Goal: Task Accomplishment & Management: Complete application form

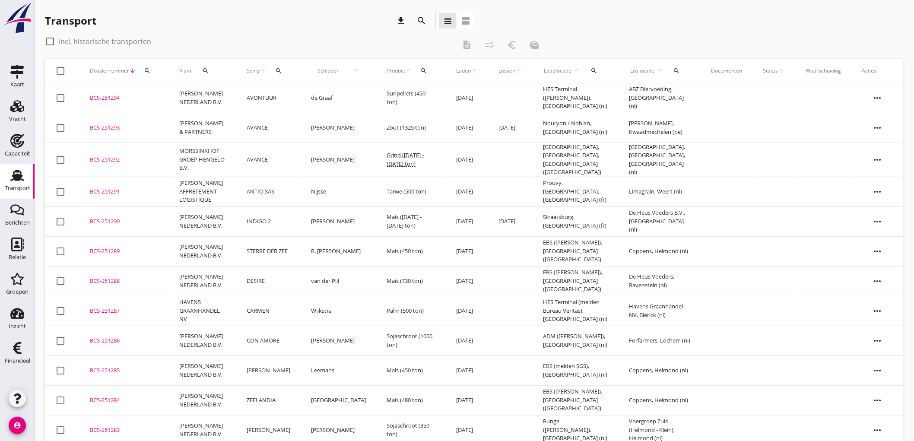
click at [26, 178] on div "Transport" at bounding box center [17, 175] width 21 height 14
drag, startPoint x: 288, startPoint y: -41, endPoint x: 283, endPoint y: -58, distance: 18.2
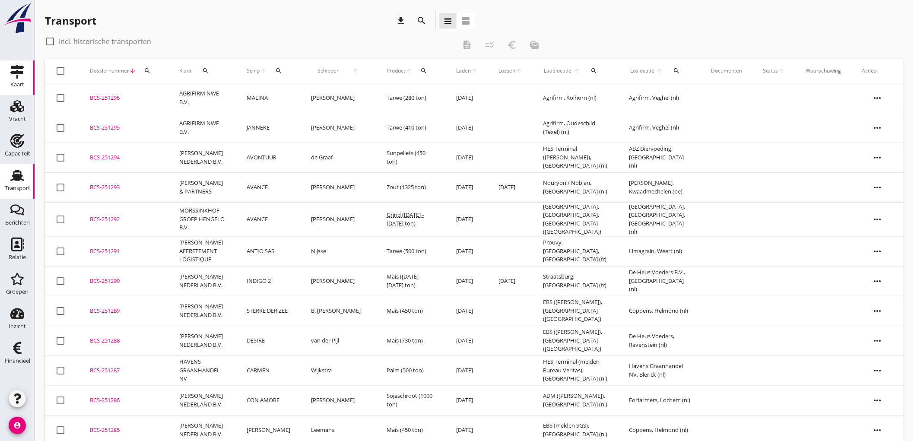
click at [16, 64] on link "Kaart Kaart" at bounding box center [17, 77] width 35 height 35
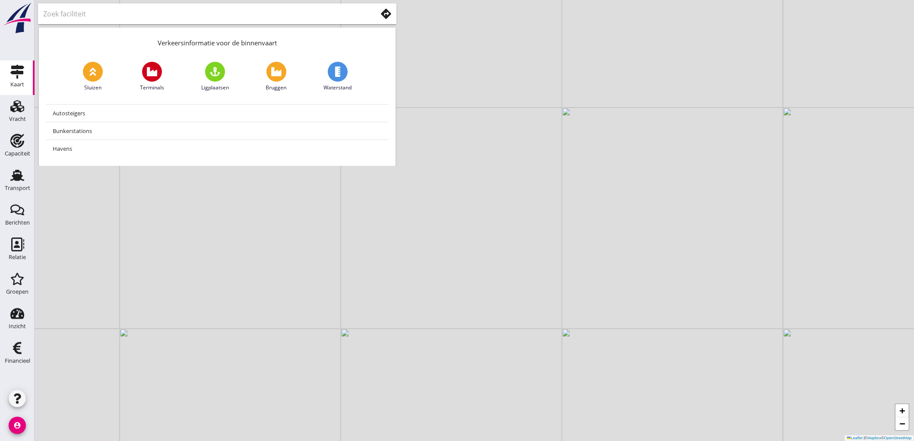
click at [384, 13] on use at bounding box center [386, 14] width 10 height 10
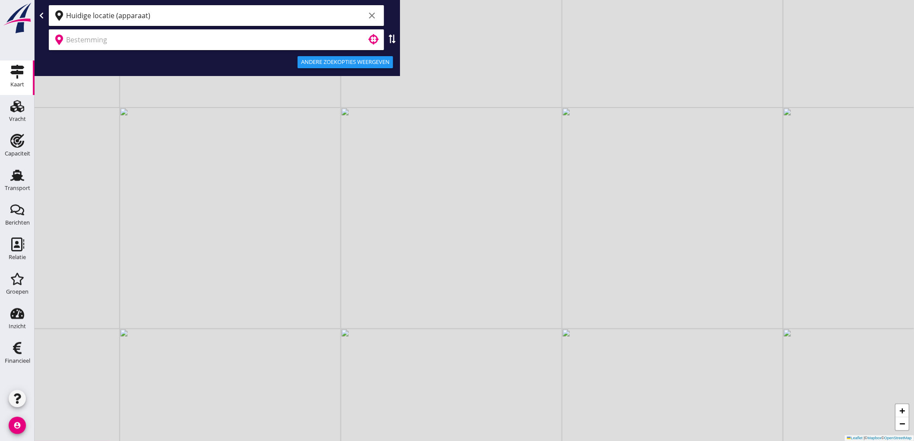
click at [108, 19] on input "Huidige locatie (apparaat)" at bounding box center [215, 16] width 299 height 14
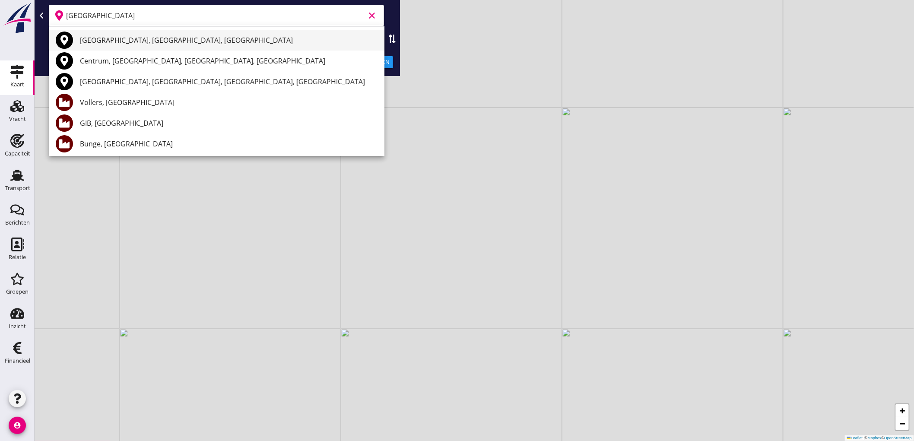
click at [139, 38] on div "Amsterdam, North Holland, Netherlands" at bounding box center [229, 40] width 298 height 10
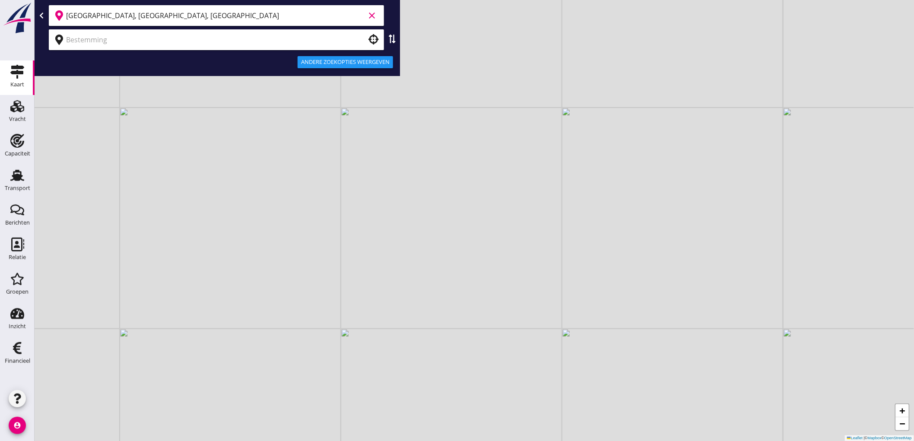
type input "Amsterdam, North Holland, Netherlands"
click at [131, 44] on input "text" at bounding box center [210, 40] width 289 height 14
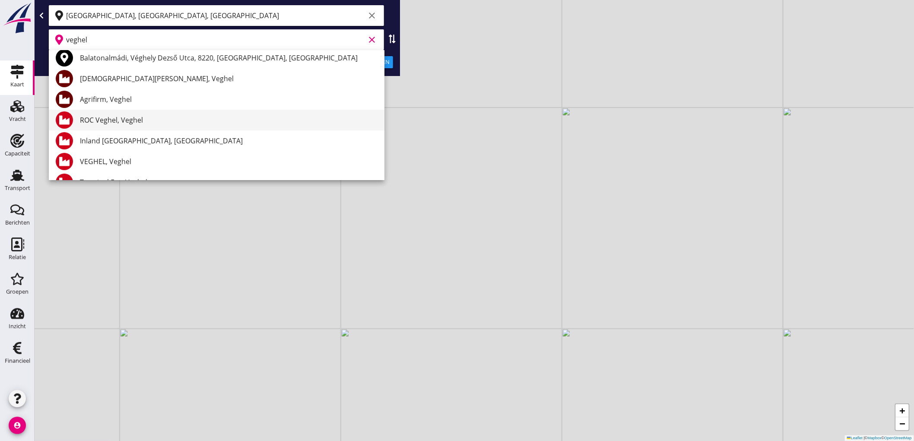
scroll to position [144, 0]
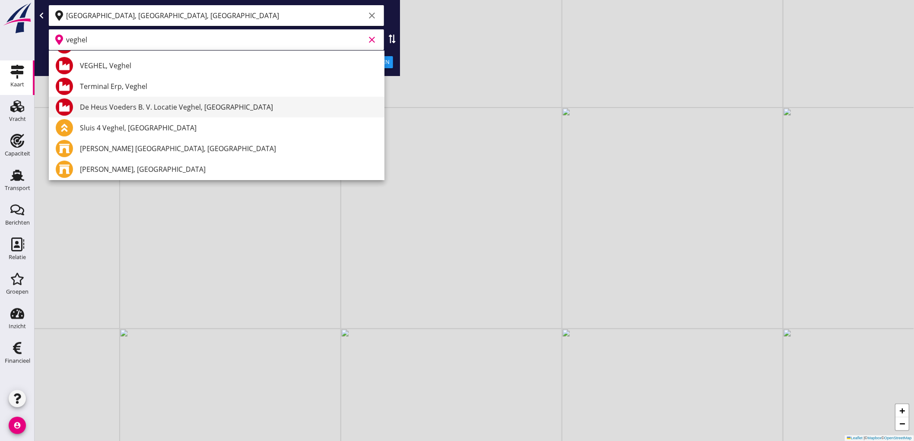
click at [143, 107] on div "De Heus Voeders B. V. Locatie Veghel, Veghel" at bounding box center [229, 107] width 298 height 10
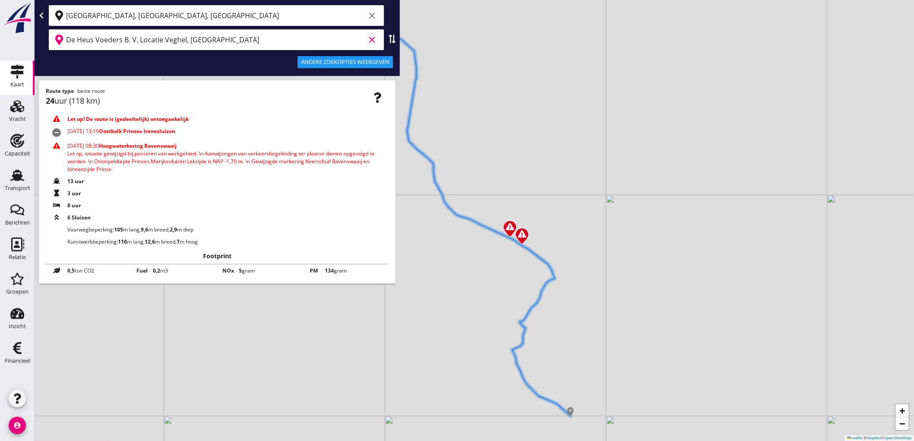
click at [251, 35] on input "De Heus Voeders B. V. Locatie Veghel, Veghel" at bounding box center [215, 40] width 299 height 14
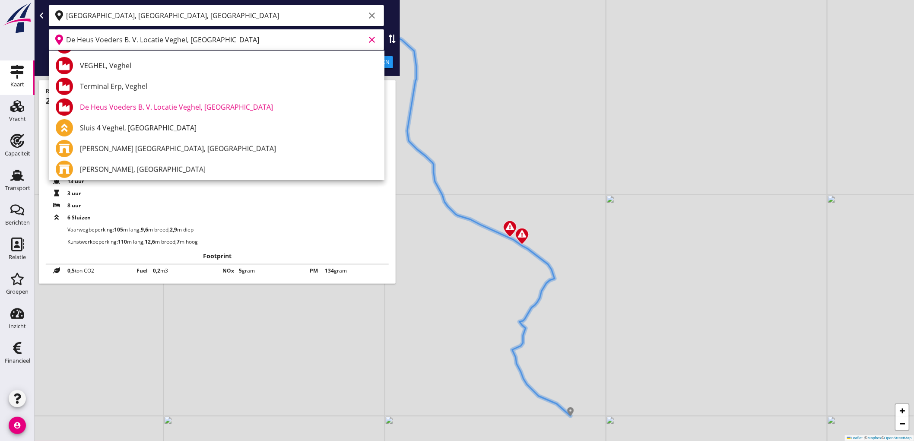
click at [321, 33] on input "De Heus Voeders B. V. Locatie Veghel, Veghel" at bounding box center [215, 40] width 299 height 14
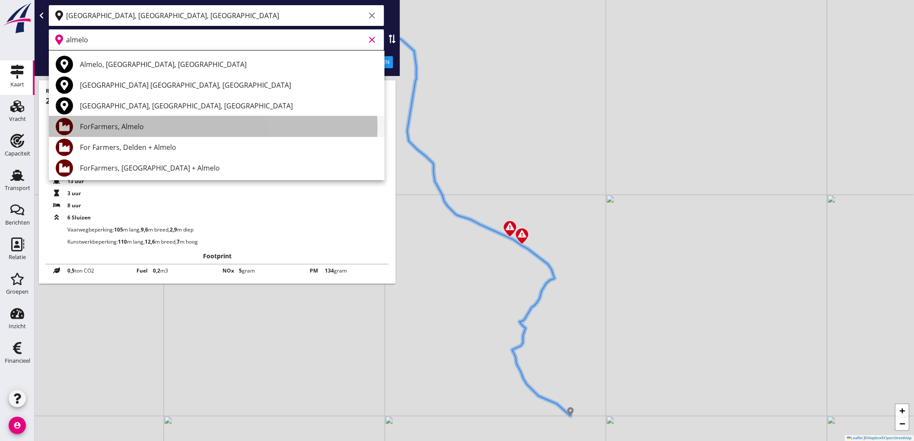
click at [128, 122] on div "ForFarmers, Almelo" at bounding box center [229, 126] width 298 height 10
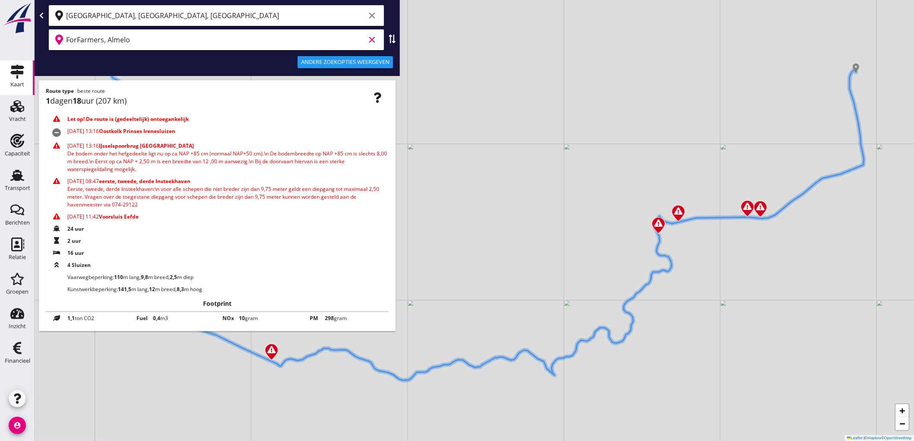
type input "ForFarmers, Almelo"
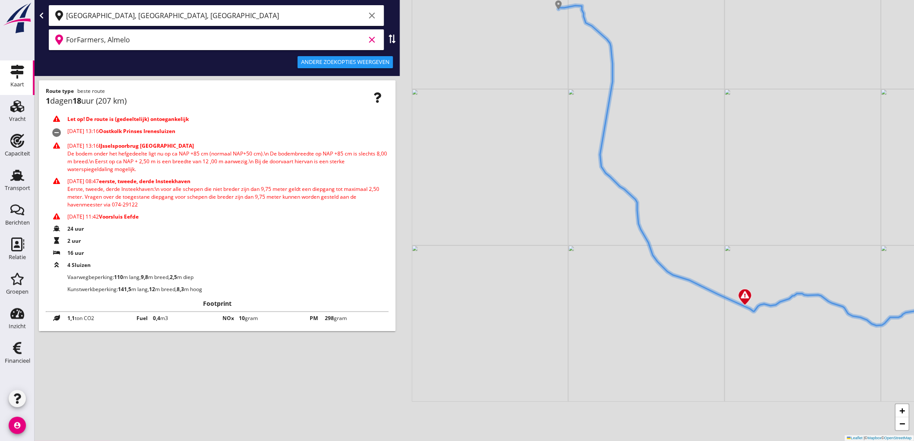
drag, startPoint x: 538, startPoint y: 323, endPoint x: 1034, endPoint y: 268, distance: 499.0
click at [914, 268] on html "Geef feedback over deze route Almelo, Overijssel, Netherlands Almeloer Straße, …" at bounding box center [457, 220] width 914 height 441
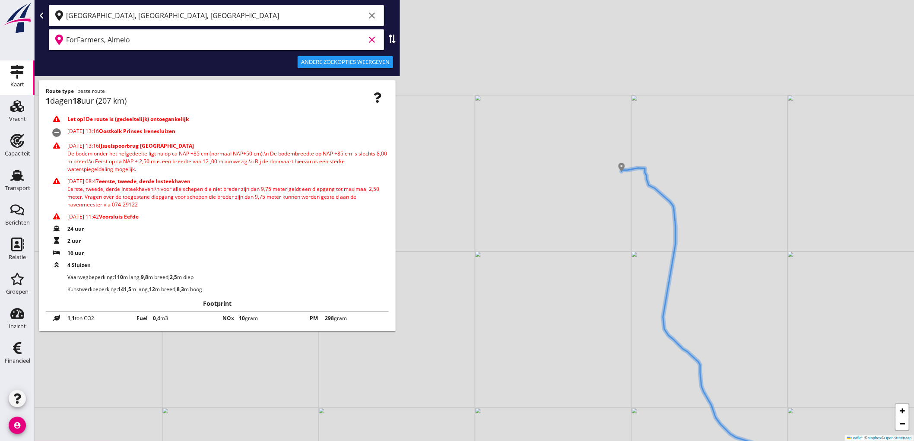
drag, startPoint x: 763, startPoint y: 114, endPoint x: 788, endPoint y: 238, distance: 126.4
click at [788, 238] on div "+ − Leaflet | © Mapbox © OpenStreetMap" at bounding box center [475, 220] width 880 height 441
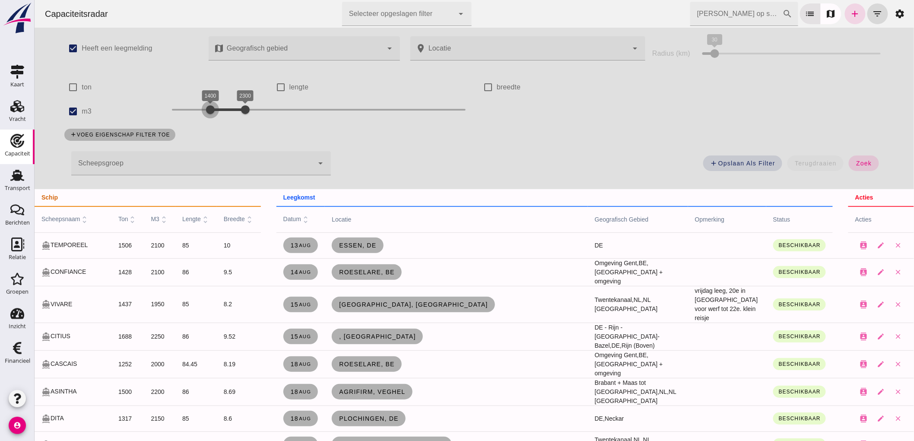
drag, startPoint x: 222, startPoint y: 108, endPoint x: 206, endPoint y: 108, distance: 16.8
click at [206, 108] on div at bounding box center [209, 109] width 17 height 17
drag, startPoint x: 244, startPoint y: 107, endPoint x: 225, endPoint y: 121, distance: 23.2
click at [225, 121] on div "1400 1800 1400 1800" at bounding box center [318, 111] width 311 height 24
drag, startPoint x: 854, startPoint y: 165, endPoint x: 865, endPoint y: 158, distance: 13.4
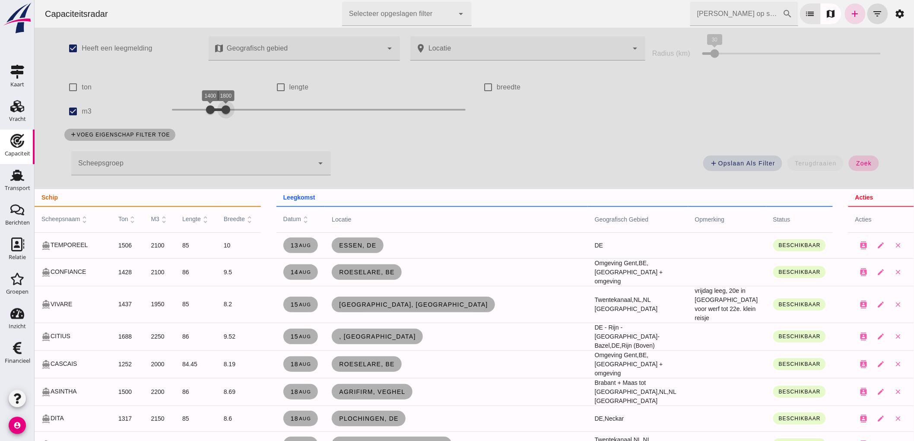
click span "zoek"
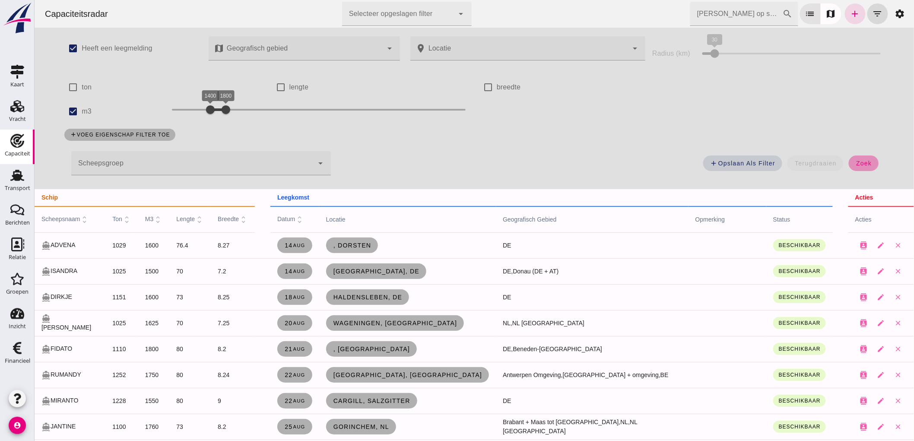
click button "zoek"
click at [686, 137] on div "add voeg eigenschap filter toe" at bounding box center [474, 135] width 830 height 22
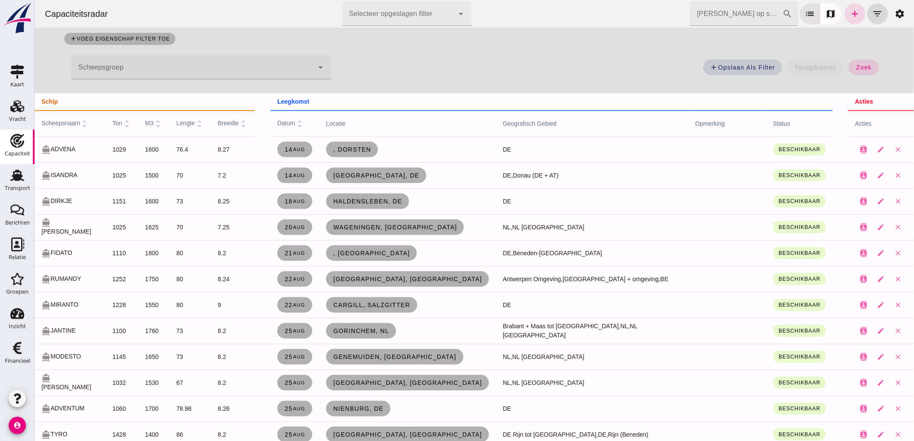
scroll to position [240, 0]
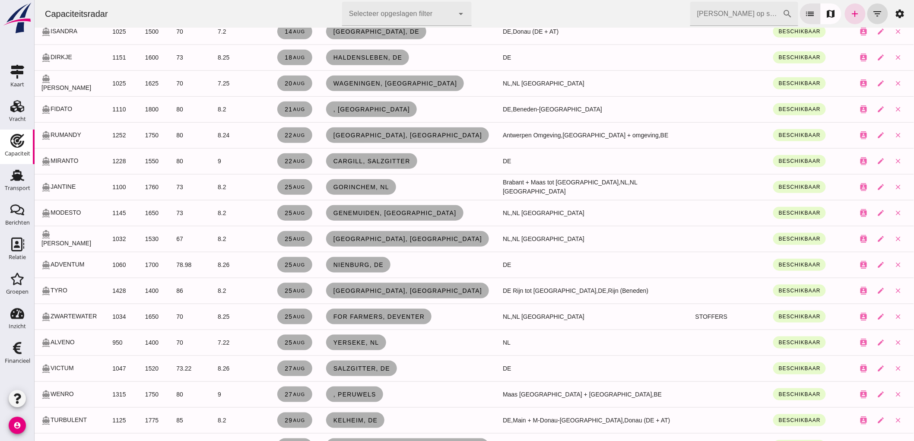
drag, startPoint x: 216, startPoint y: 13, endPoint x: 203, endPoint y: 321, distance: 308.2
click at [203, 321] on td "70" at bounding box center [189, 317] width 41 height 26
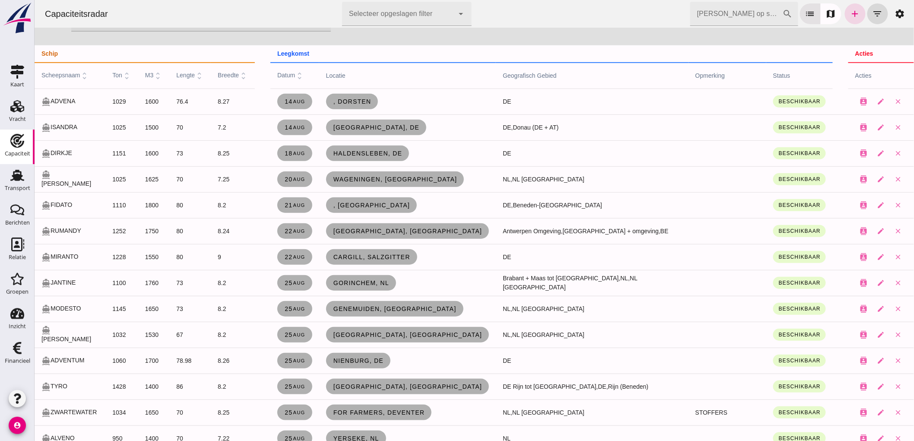
scroll to position [0, 0]
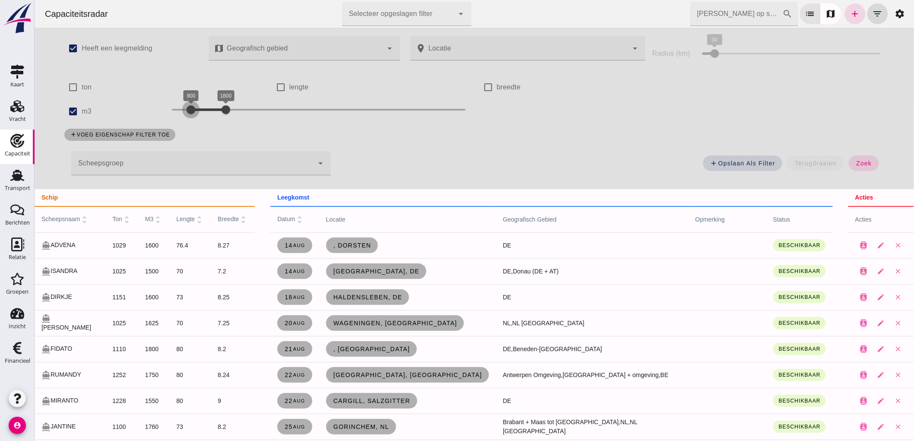
drag, startPoint x: 208, startPoint y: 109, endPoint x: 188, endPoint y: 110, distance: 19.5
click at [188, 110] on div at bounding box center [190, 109] width 17 height 17
drag, startPoint x: 217, startPoint y: 114, endPoint x: 200, endPoint y: 124, distance: 20.0
click div "check_box Heeft een leegmelding map Geografisch gebied Geografisch gebied cance…"
click at [845, 156] on div "add Opslaan als filter terugdraaien zoek" at bounding box center [612, 165] width 553 height 31
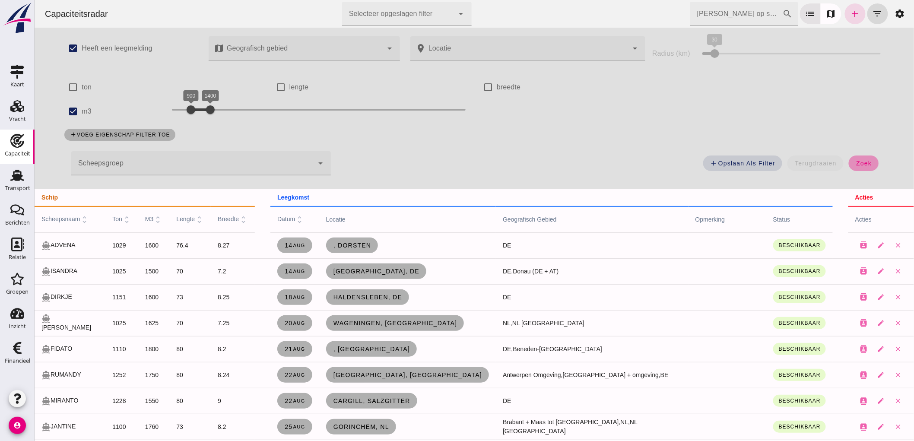
click span "zoek"
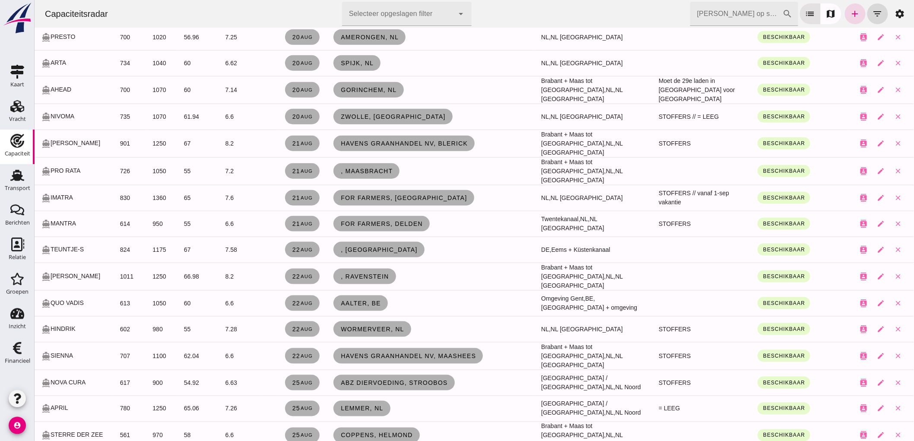
scroll to position [336, 0]
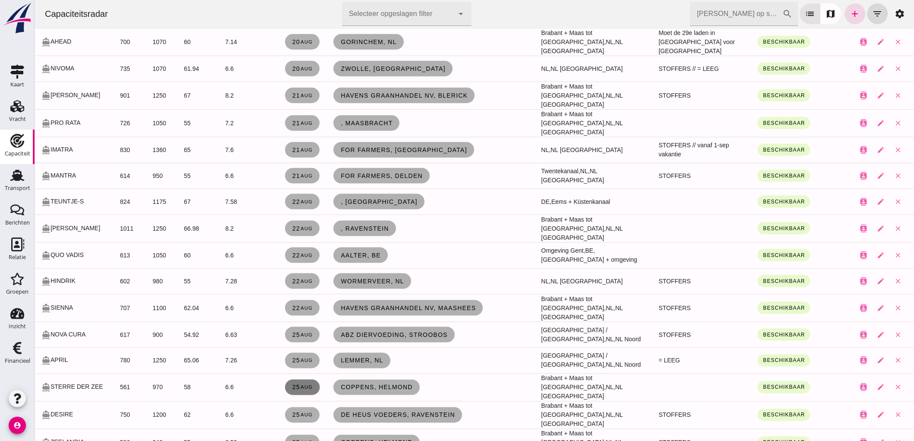
click at [304, 380] on link "25 aug" at bounding box center [302, 388] width 35 height 16
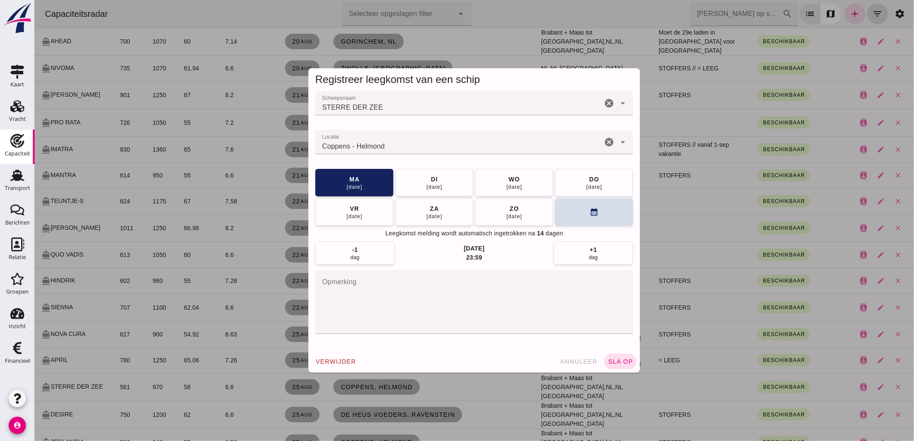
scroll to position [0, 0]
click div "di"
click span "sla op"
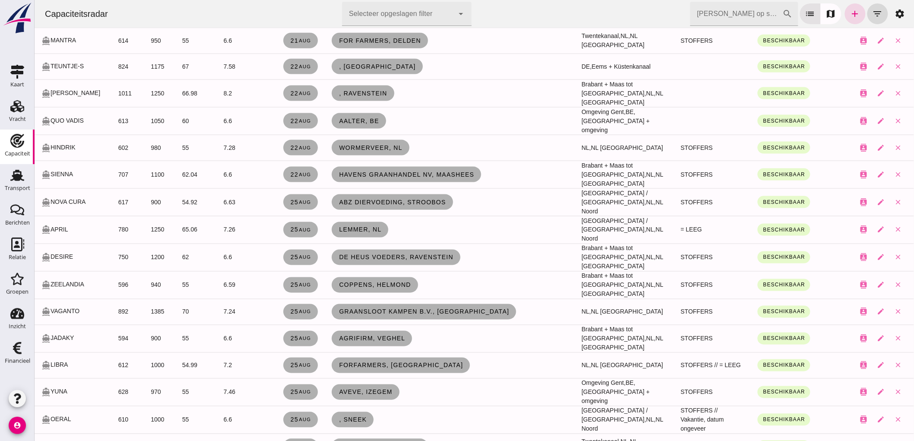
scroll to position [118, 0]
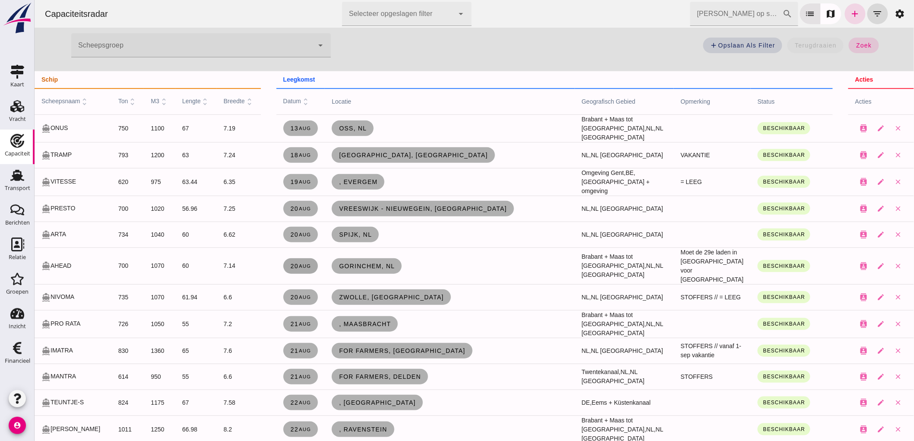
click span "20 aug"
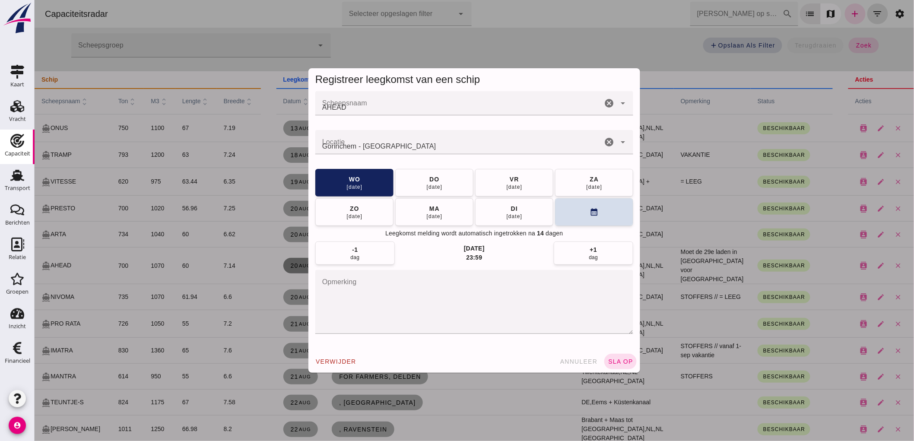
scroll to position [0, 0]
click icon "cancel"
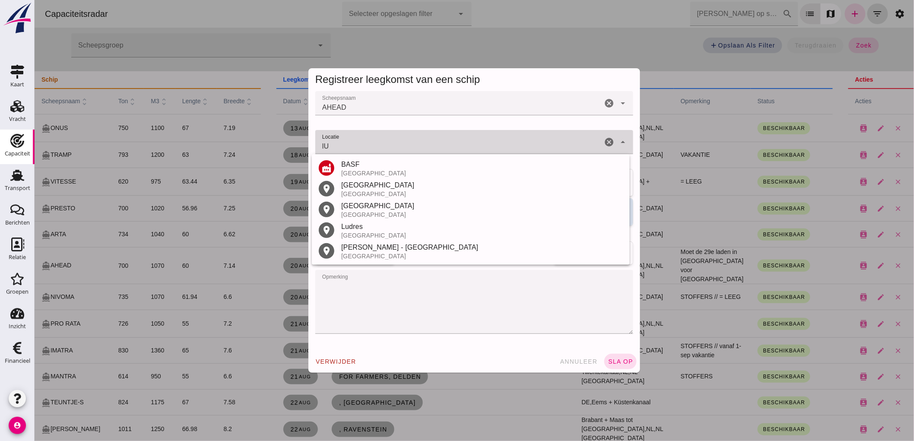
type input "l"
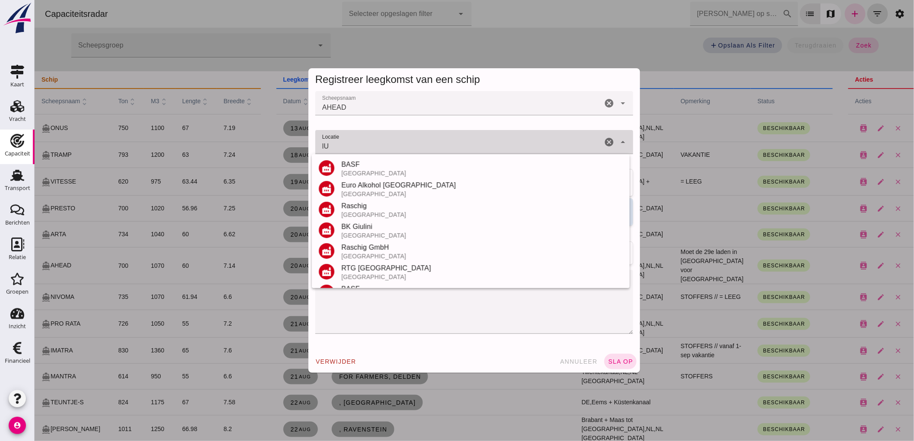
type input "l"
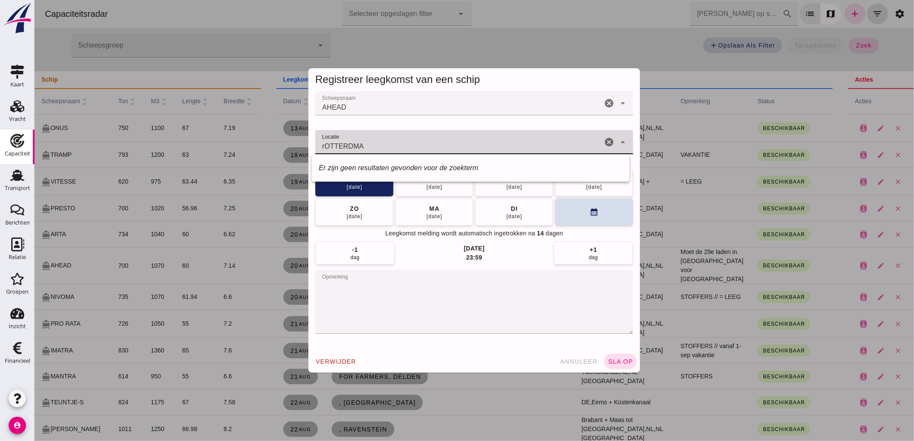
click input "rOTTERDMA"
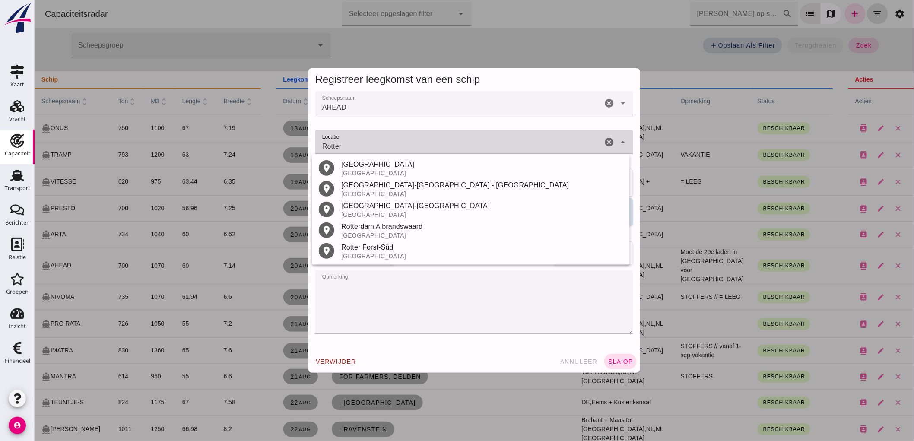
type input "Rotterdam - Zuid-Holland"
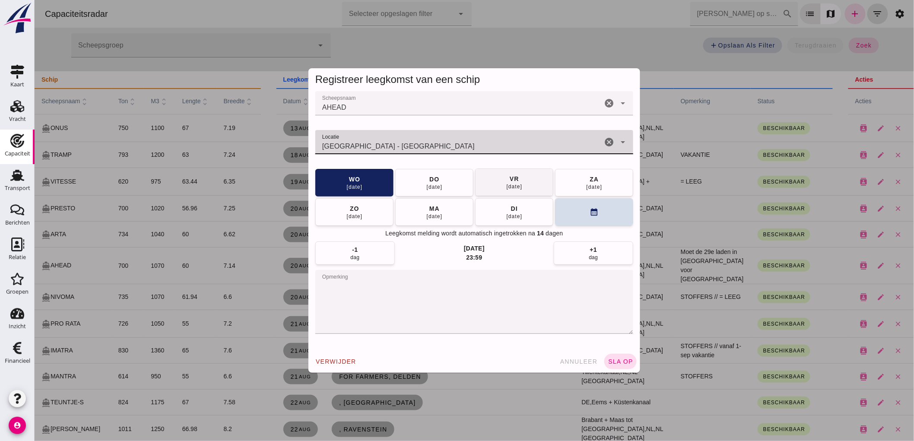
click button "vr 22 aug"
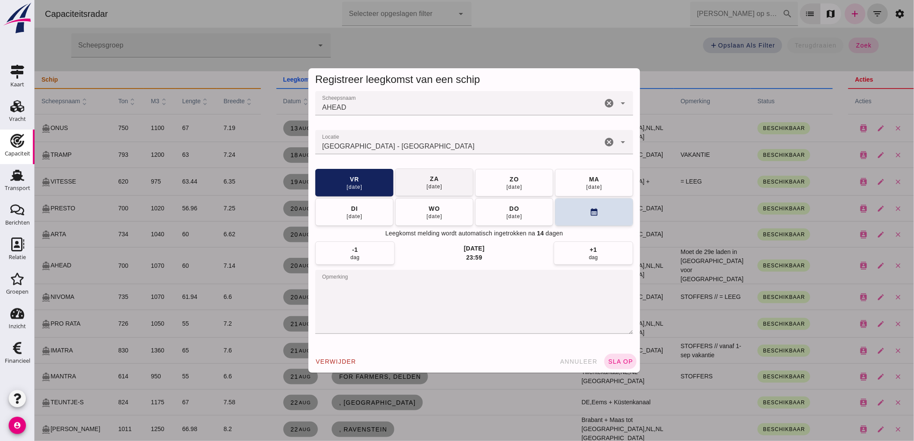
click button "za 23 aug"
click button "sla op"
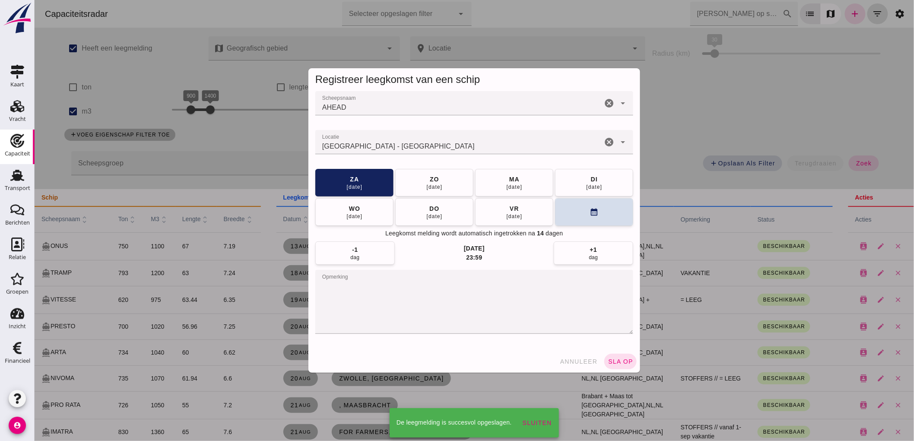
scroll to position [118, 0]
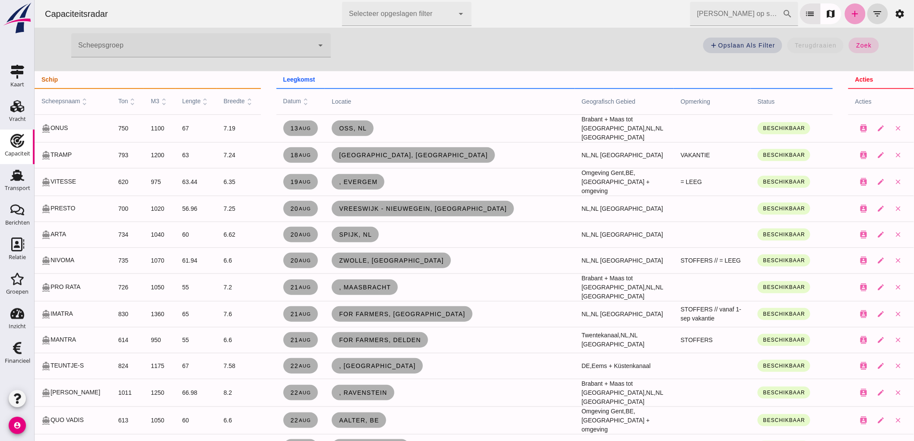
click at [850, 16] on icon "add" at bounding box center [855, 14] width 10 height 10
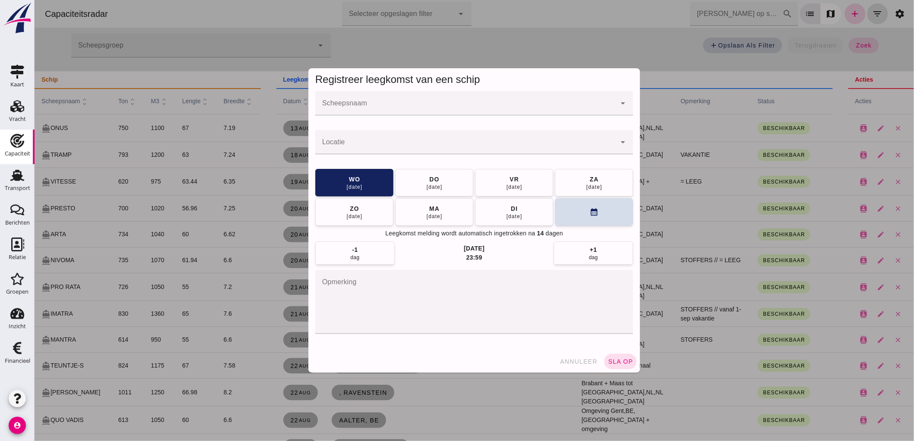
scroll to position [0, 0]
click input "Scheepsnaam"
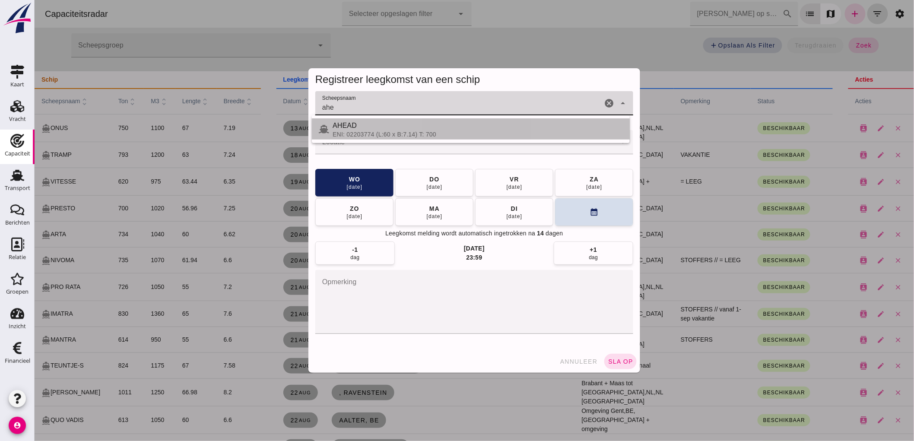
click at [360, 123] on div "AHEAD" at bounding box center [477, 126] width 290 height 10
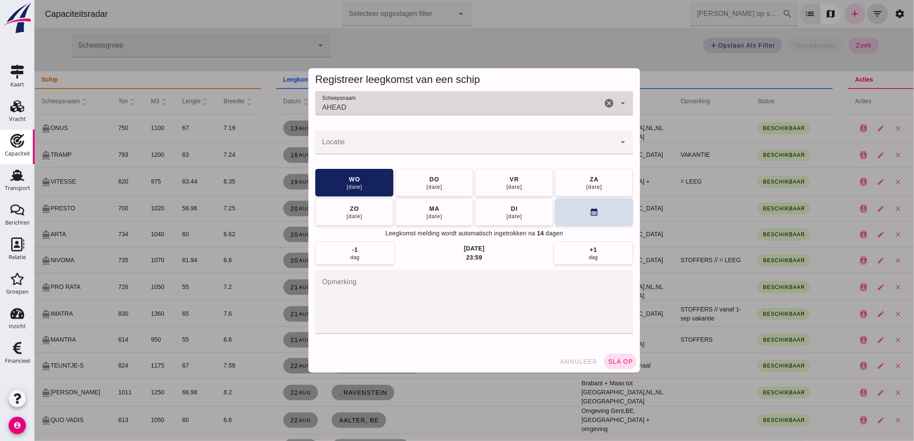
type input "AHEAD"
click input "Locatie"
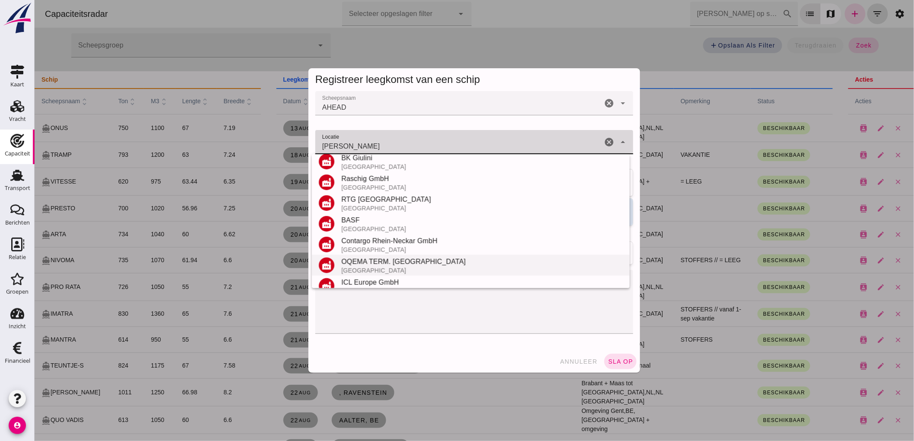
scroll to position [184, 0]
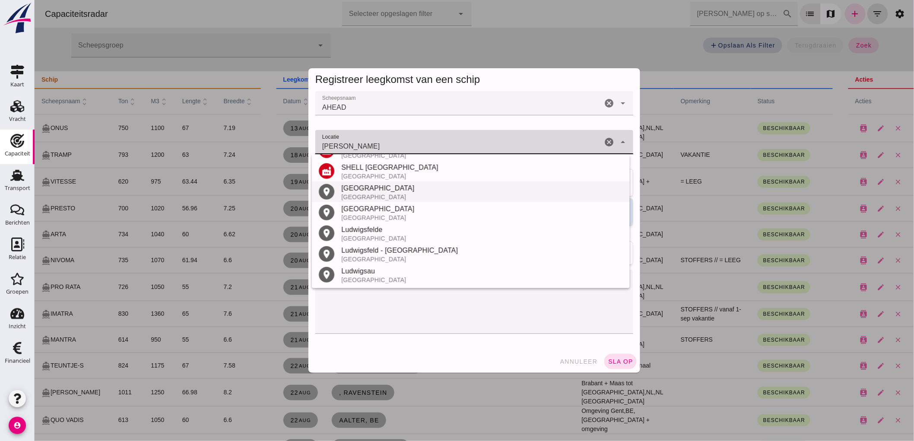
click at [385, 196] on div "Duitsland" at bounding box center [482, 197] width 282 height 7
type input "Ludwigshafen am Rhein - Rijnland-Palts"
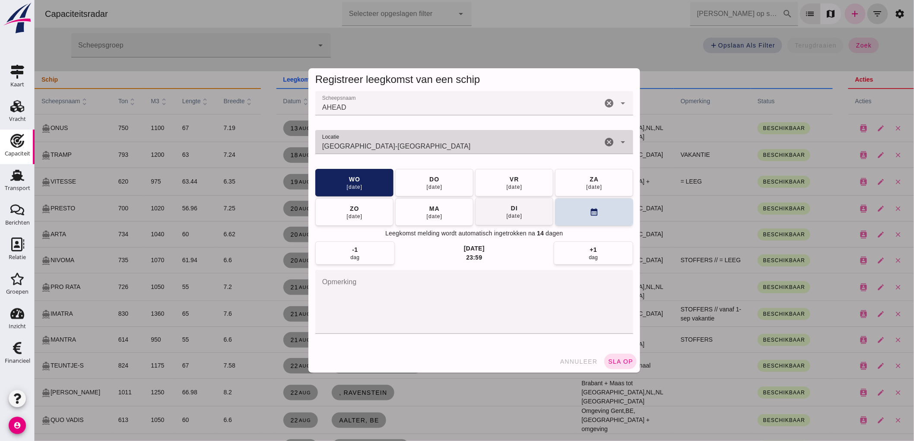
click span "di 26 aug"
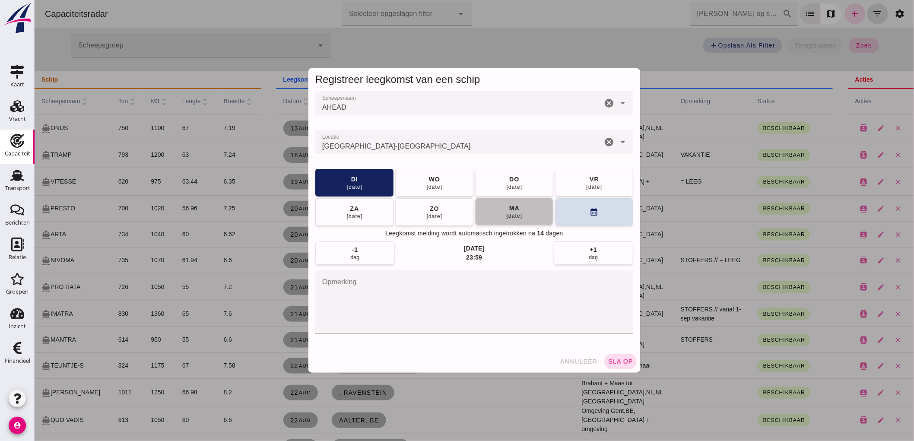
click button "ma 01 sep"
click button "do 04 sep"
click span "sla op"
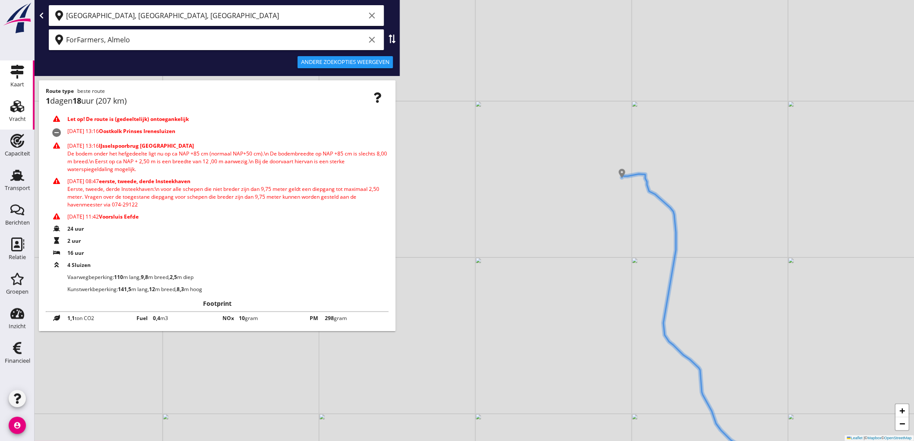
click at [17, 111] on icon "Vracht" at bounding box center [17, 106] width 14 height 14
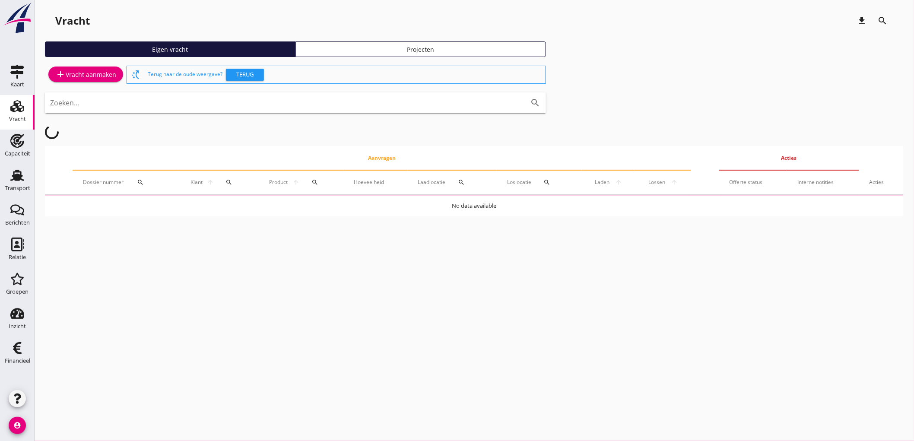
click at [54, 76] on link "add Vracht aanmaken" at bounding box center [85, 75] width 75 height 16
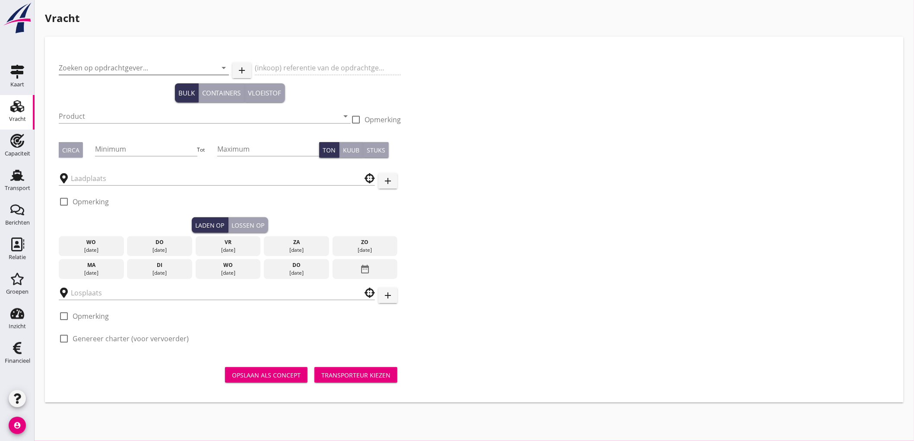
click at [87, 61] on input "Zoeken op opdrachtgever..." at bounding box center [132, 68] width 146 height 14
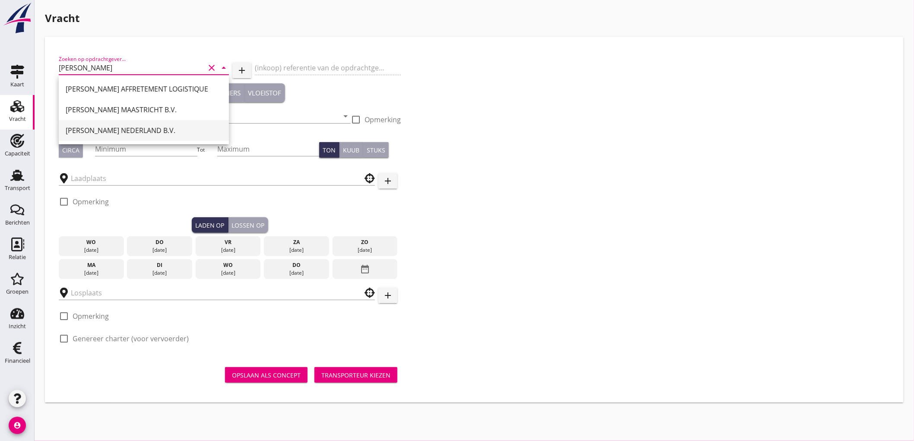
click at [139, 127] on div "[PERSON_NAME] NEDERLAND B.V." at bounding box center [144, 130] width 156 height 10
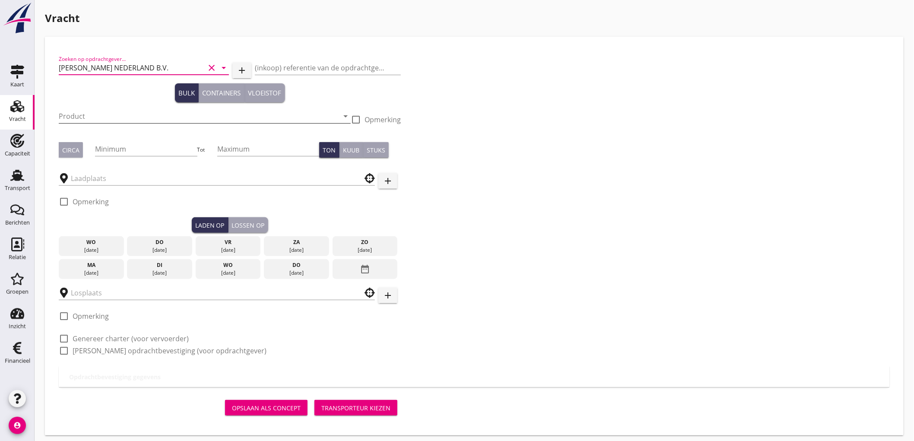
type input "[PERSON_NAME] NEDERLAND B.V."
click at [114, 118] on input "Product" at bounding box center [199, 116] width 280 height 14
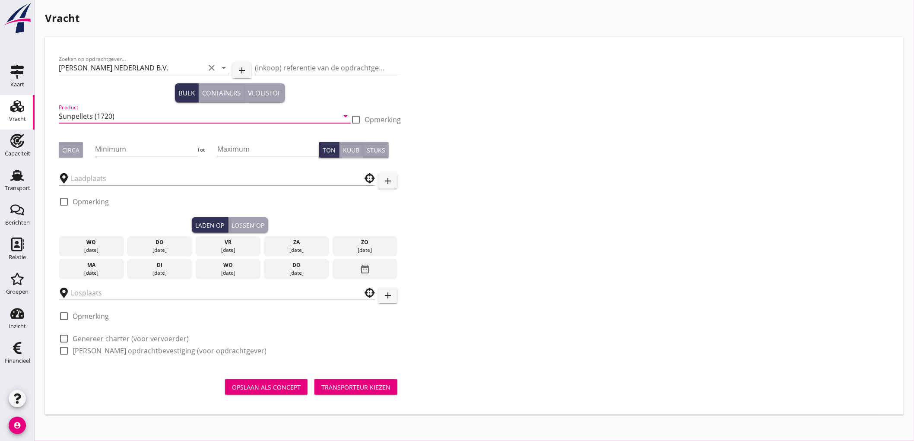
type input "Sunpellets (1720)"
click at [71, 149] on div "Circa" at bounding box center [70, 150] width 17 height 9
click at [125, 144] on input "Minimum" at bounding box center [146, 149] width 102 height 14
type input "700"
click at [76, 146] on div "Circa" at bounding box center [70, 150] width 17 height 9
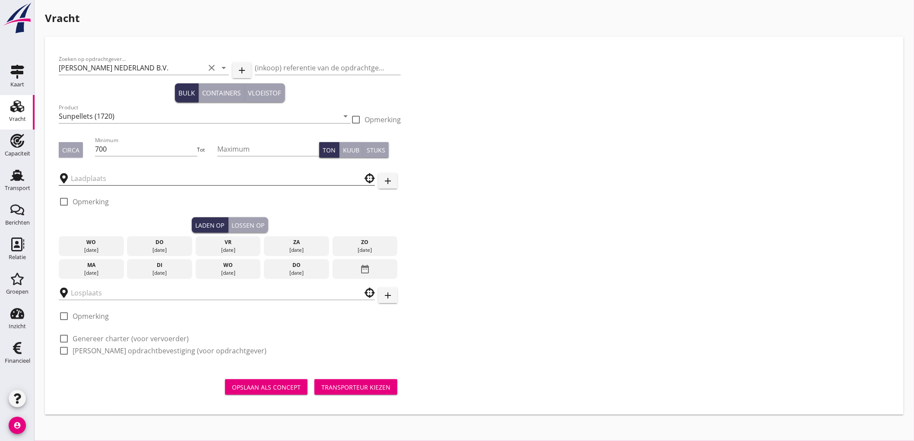
click at [116, 176] on input "text" at bounding box center [211, 179] width 280 height 14
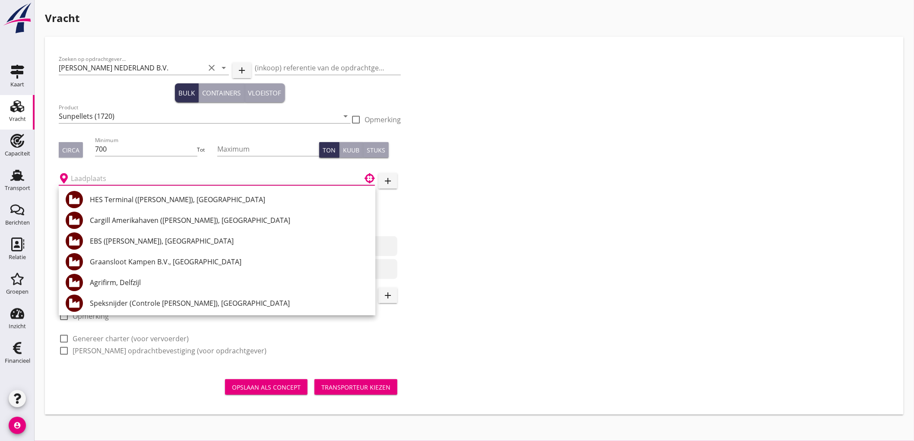
click at [143, 199] on div "HES Terminal ([PERSON_NAME]), [GEOGRAPHIC_DATA]" at bounding box center [229, 199] width 279 height 10
type input "HES Terminal ([PERSON_NAME]), [GEOGRAPHIC_DATA]"
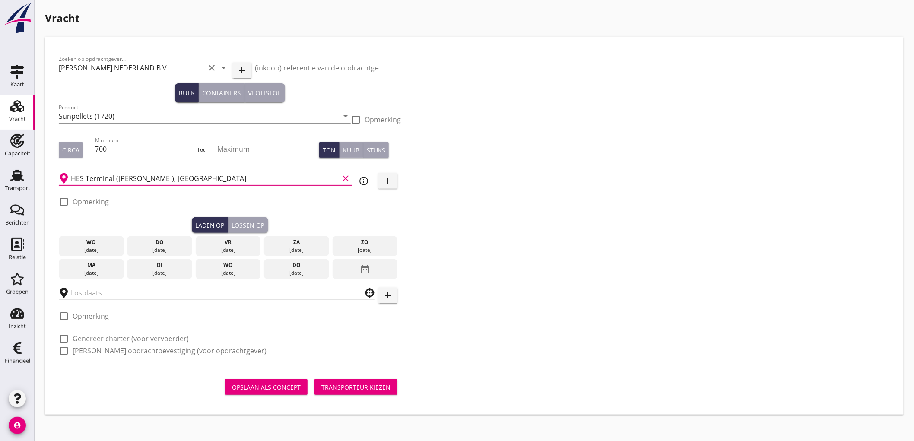
click at [104, 201] on label "Opmerking" at bounding box center [91, 201] width 36 height 9
checkbox input "true"
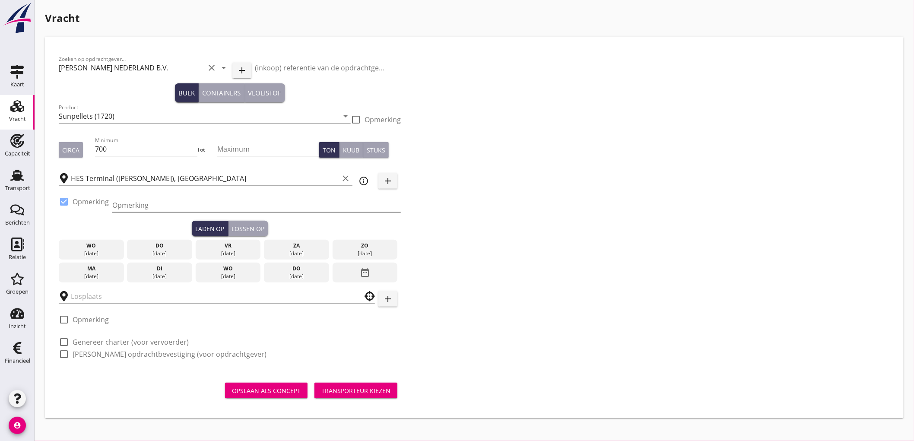
drag, startPoint x: 107, startPoint y: 200, endPoint x: 157, endPoint y: 206, distance: 50.0
click at [158, 203] on input "Opmerking" at bounding box center [256, 205] width 289 height 14
type input "Ex. NANXIN ANGELA - Mercuriushaven / Westhaven"
type button "load"
click at [90, 269] on div "ma" at bounding box center [91, 269] width 61 height 8
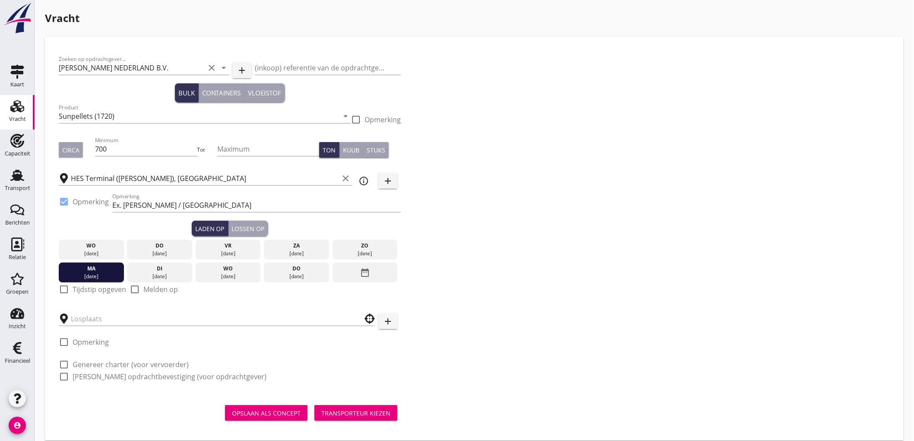
click at [77, 289] on label "Tijdstip opgeven" at bounding box center [100, 289] width 54 height 9
checkbox input "true"
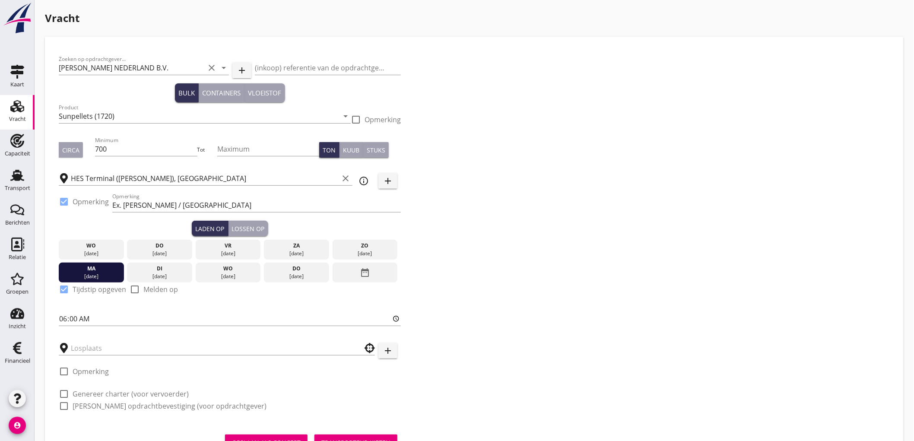
click at [70, 329] on div at bounding box center [230, 331] width 342 height 5
click at [65, 320] on input "06:00" at bounding box center [230, 319] width 342 height 14
type input "12:00"
click at [79, 347] on input "text" at bounding box center [211, 348] width 280 height 14
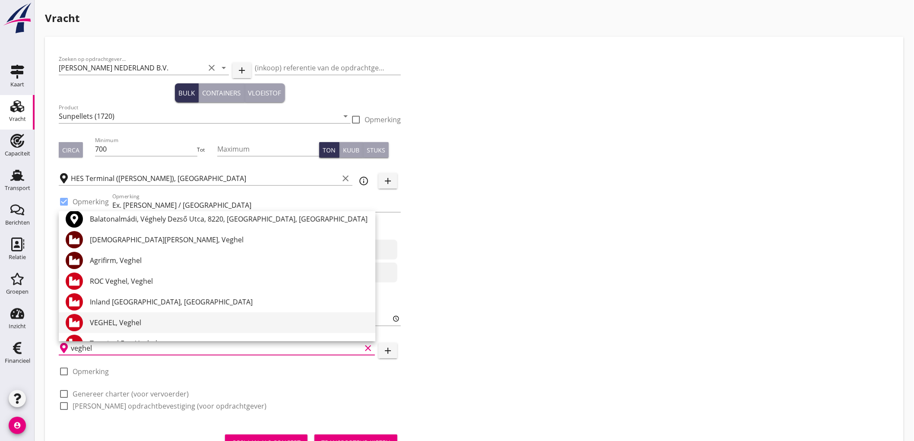
scroll to position [84, 0]
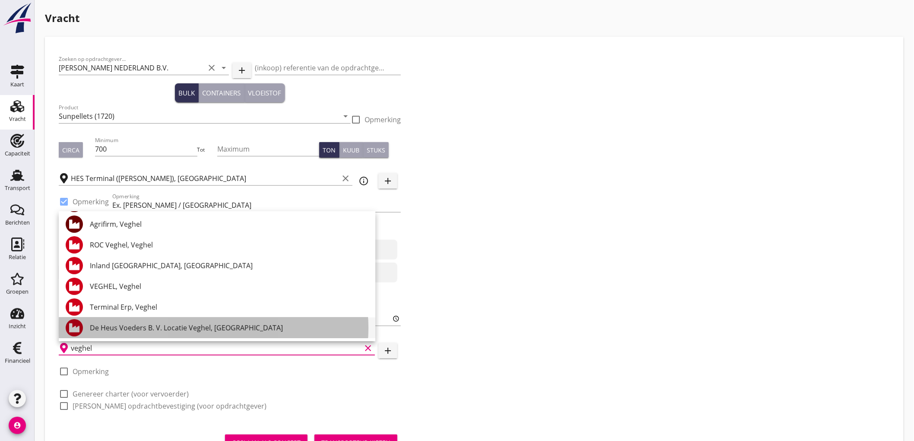
click at [170, 326] on div "De Heus Voeders B. V. Locatie Veghel, Veghel" at bounding box center [229, 328] width 279 height 10
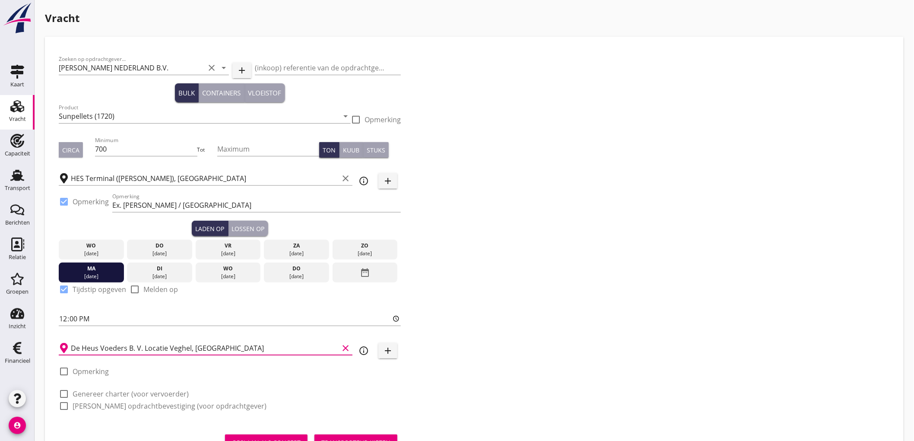
type input "De Heus Voeders B. V. Locatie Veghel, Veghel"
click at [111, 395] on label "Genereer charter (voor vervoerder)" at bounding box center [131, 394] width 116 height 9
checkbox input "true"
click at [112, 402] on label "Genereer opdrachtbevestiging (voor opdrachtgever)" at bounding box center [170, 406] width 194 height 9
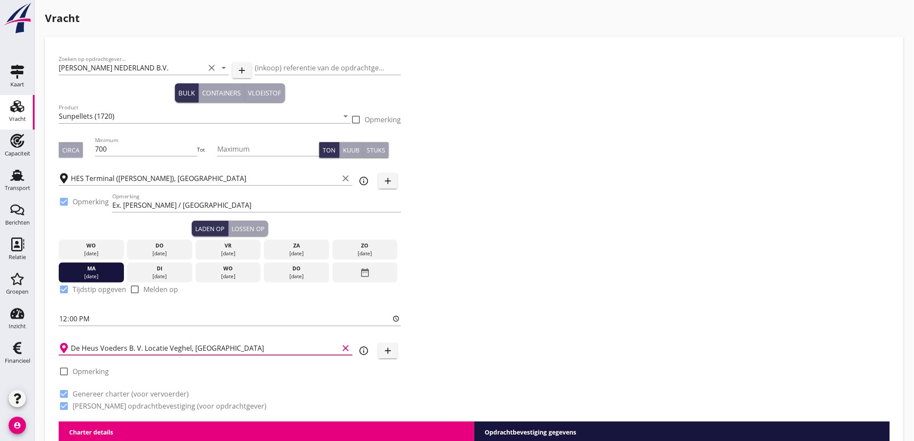
checkbox input "true"
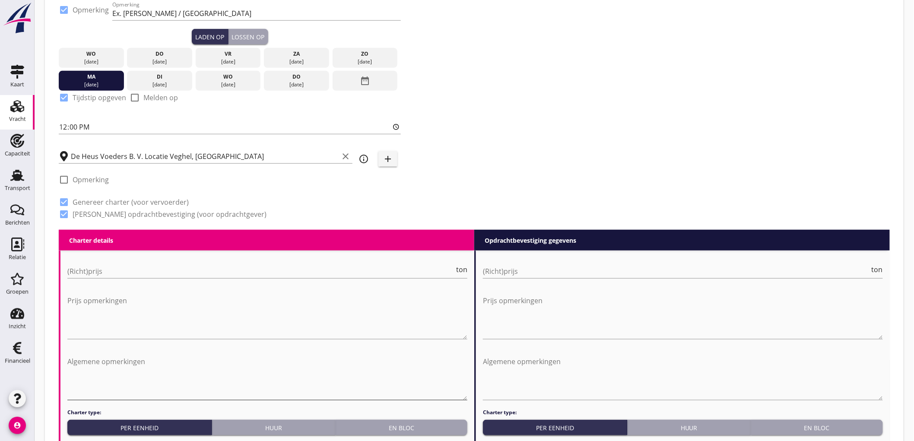
scroll to position [240, 0]
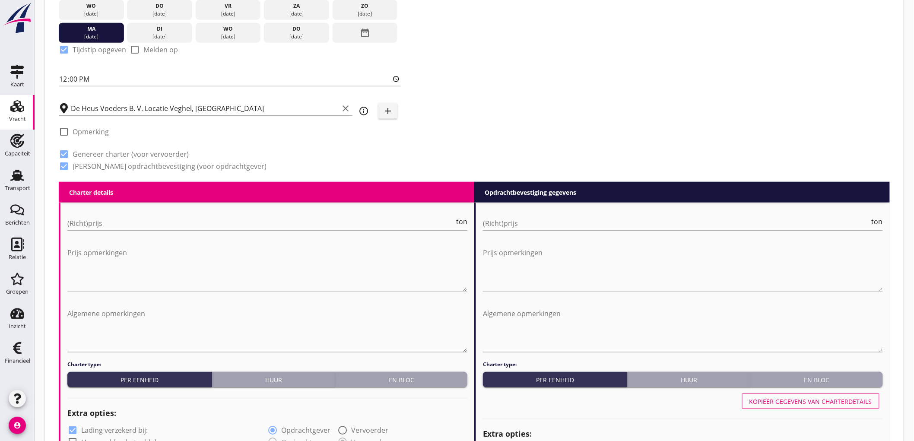
click at [400, 376] on div "En bloc" at bounding box center [401, 379] width 125 height 9
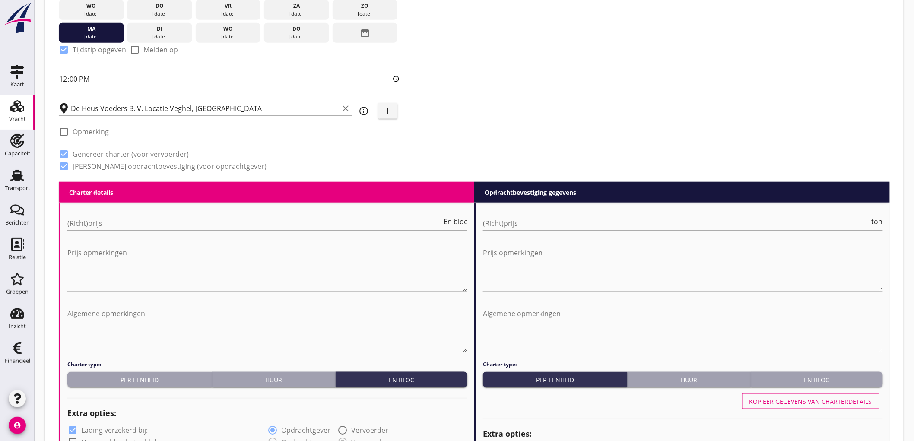
click at [857, 377] on div "En bloc" at bounding box center [817, 379] width 125 height 9
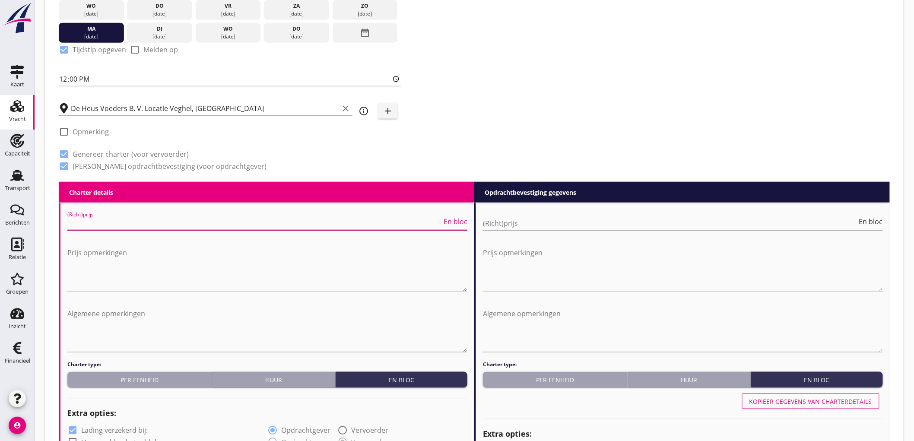
click at [200, 223] on input "(Richt)prijs" at bounding box center [254, 223] width 375 height 14
type input "4500"
click at [507, 228] on input "(Richt)prijs" at bounding box center [670, 223] width 375 height 14
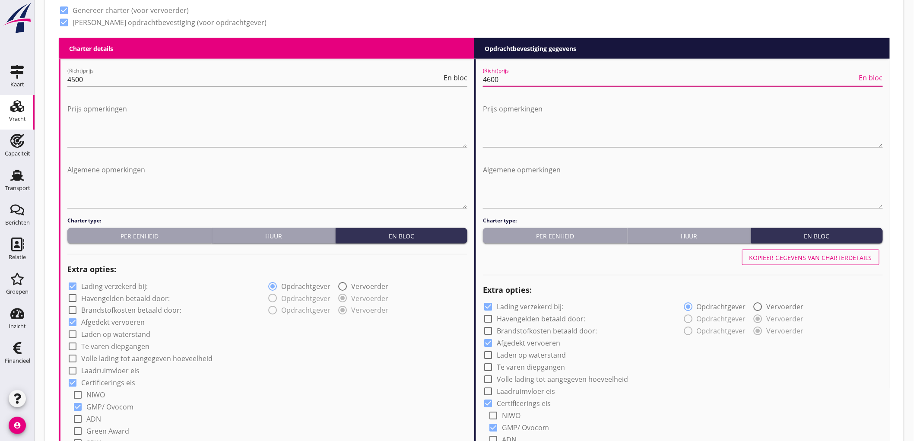
scroll to position [432, 0]
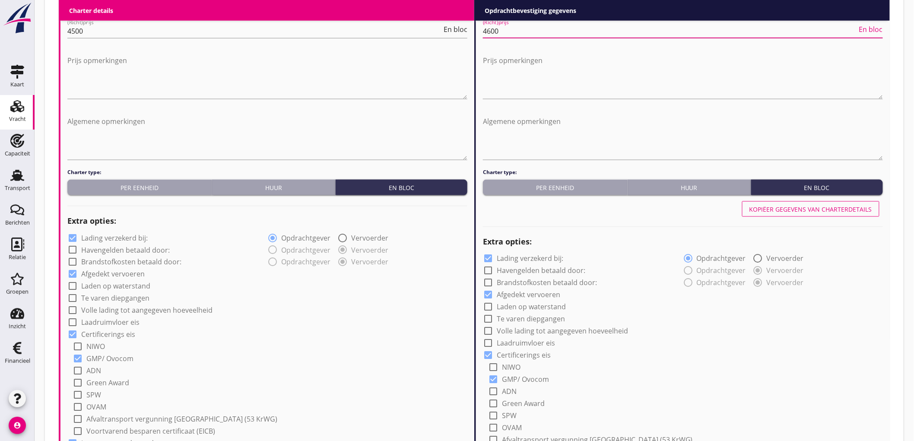
type input "4600"
click at [157, 306] on label "Volle lading tot aangegeven hoeveelheid" at bounding box center [146, 310] width 131 height 9
checkbox input "true"
click at [115, 239] on label "Lading verzekerd bij:" at bounding box center [114, 238] width 67 height 9
checkbox input "false"
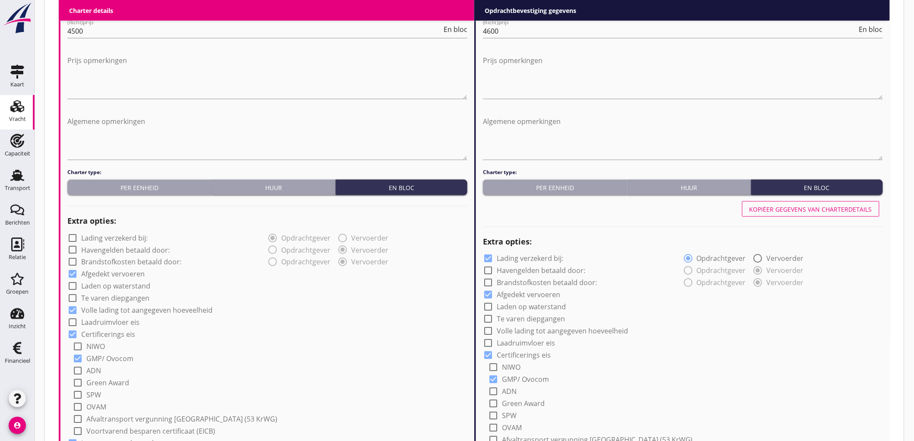
scroll to position [576, 0]
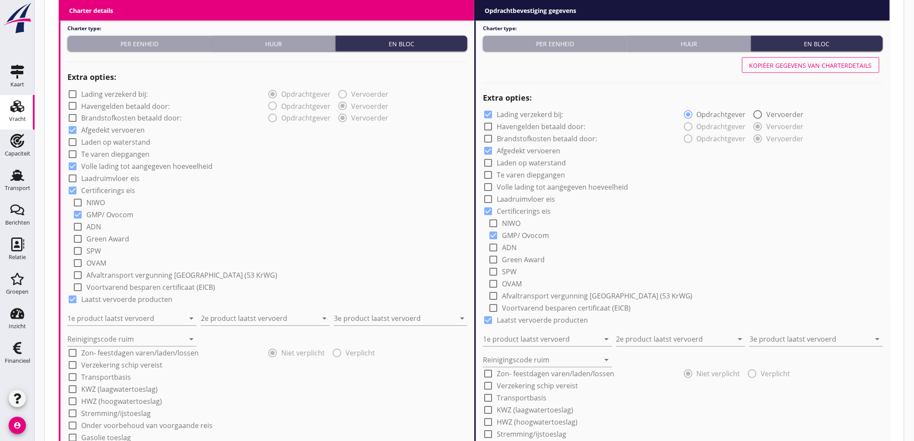
click at [117, 310] on div "1e product laatst vervoerd arrow_drop_down" at bounding box center [131, 316] width 129 height 19
click at [114, 320] on input "1e product laatst vervoerd" at bounding box center [125, 319] width 117 height 14
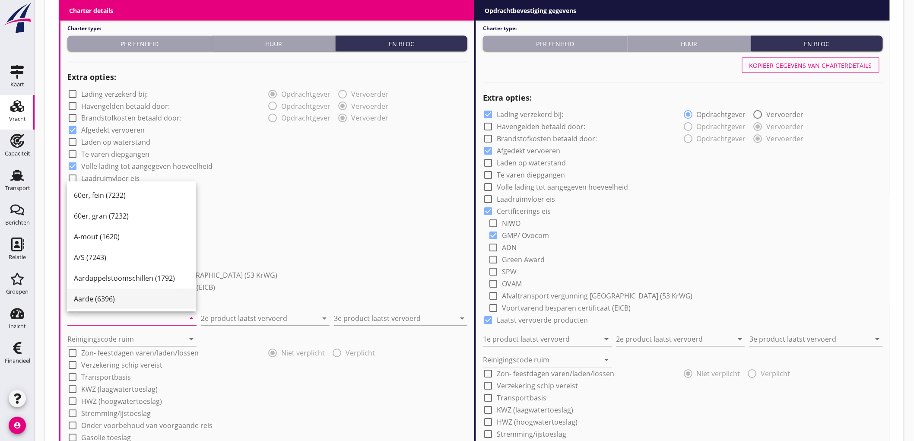
drag, startPoint x: 141, startPoint y: 318, endPoint x: 126, endPoint y: 297, distance: 26.4
click at [141, 318] on input "1e product laatst vervoerd" at bounding box center [125, 319] width 117 height 14
click at [78, 325] on div "1e product laatst vervoerd arrow_drop_down" at bounding box center [131, 319] width 129 height 14
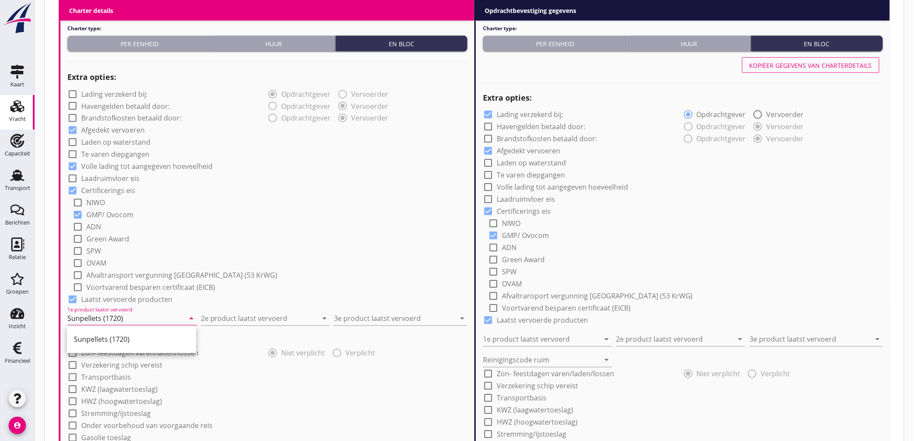
type input "Sunpellets (1720)"
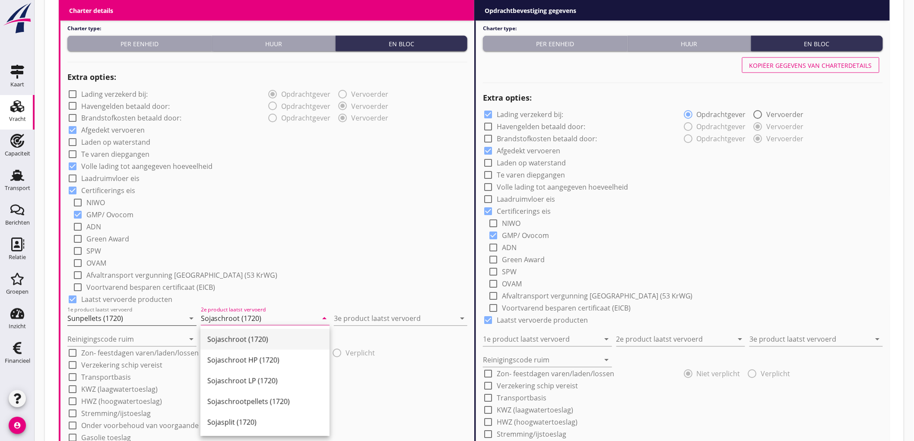
type input "Sojaschroot (1720)"
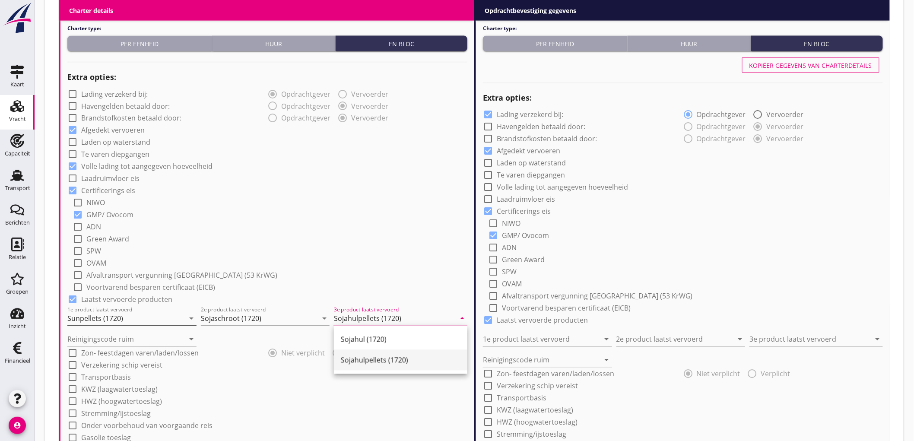
type input "Sojahulpellets (1720)"
click at [74, 345] on div "Reinigingscode ruim arrow_drop_down" at bounding box center [131, 340] width 129 height 14
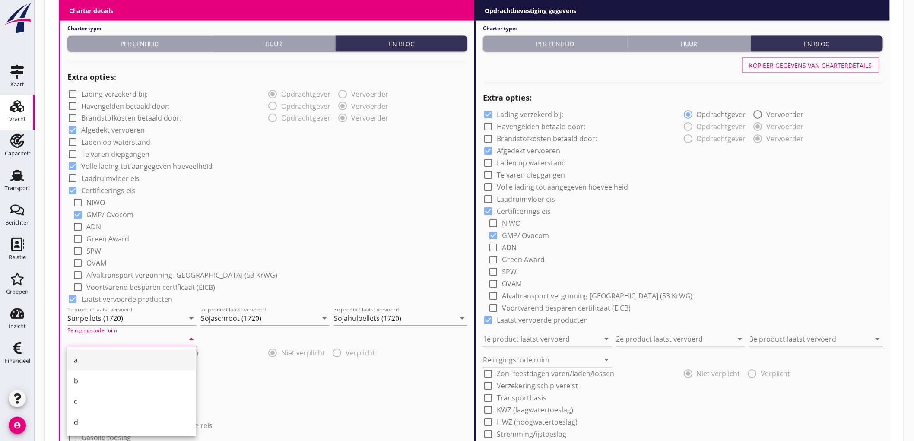
click at [83, 356] on div "a" at bounding box center [131, 360] width 115 height 10
type input "a"
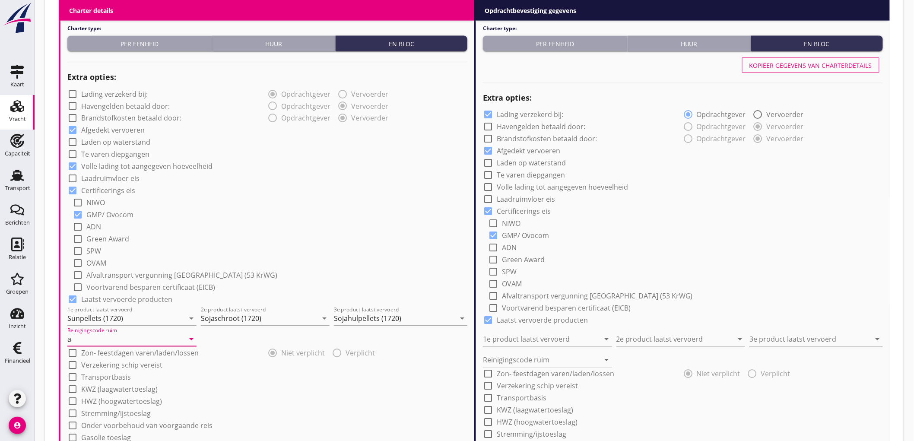
click at [250, 215] on div "check_box GMP/ Ovocom" at bounding box center [270, 214] width 395 height 12
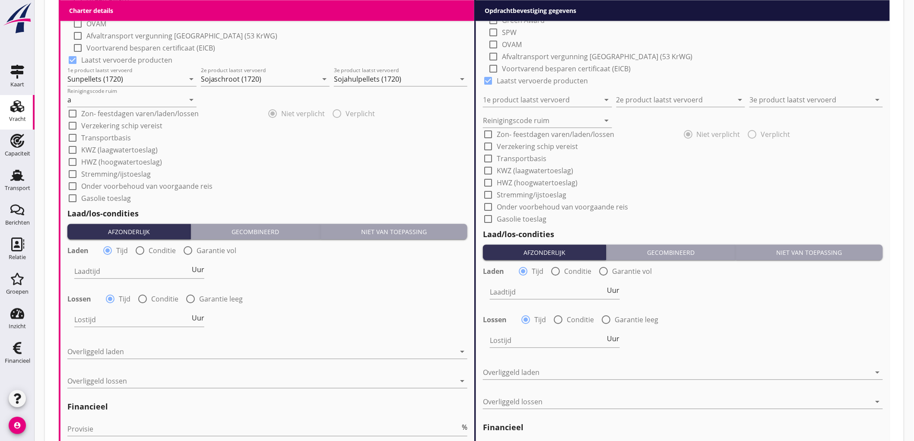
scroll to position [864, 0]
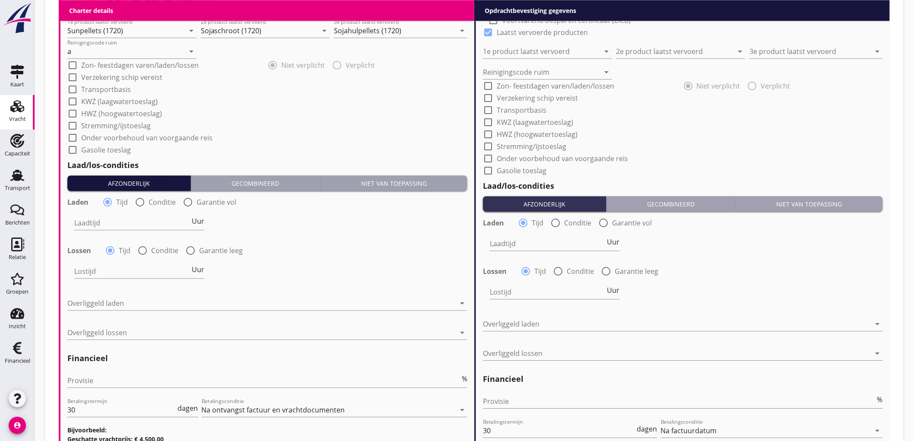
click at [157, 188] on button "Afzonderlijk" at bounding box center [129, 183] width 124 height 16
click at [149, 200] on label "Conditie" at bounding box center [162, 202] width 27 height 9
radio input "false"
radio input "true"
click at [107, 228] on div at bounding box center [166, 223] width 184 height 14
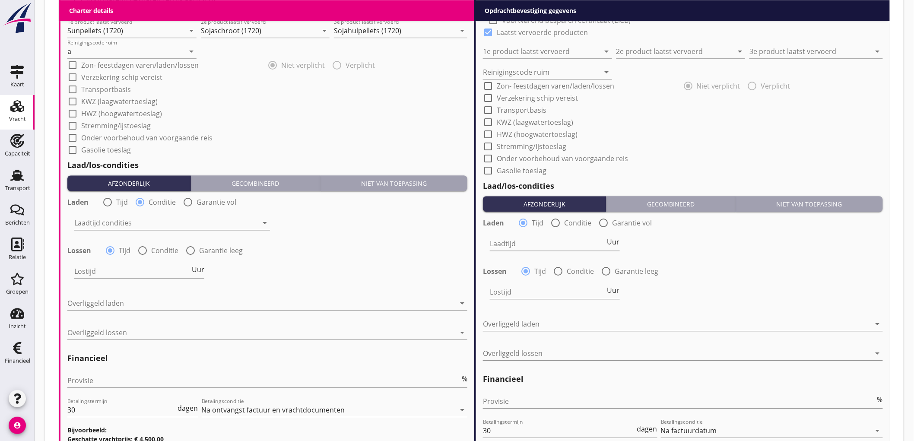
click at [0, 0] on div "Nederlands wettelijk 2011" at bounding box center [0, 0] width 0 height 0
click at [141, 247] on div at bounding box center [142, 250] width 15 height 15
radio input "false"
radio input "true"
click at [114, 279] on div "Lostijd condities arrow_drop_down" at bounding box center [172, 275] width 196 height 22
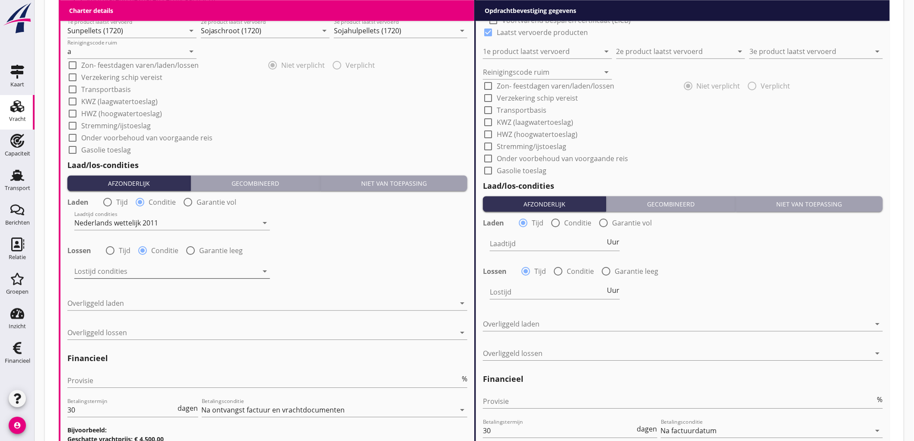
click at [116, 272] on div at bounding box center [166, 271] width 184 height 14
click at [116, 273] on div "Nederlands wettelijk 2011" at bounding box center [176, 278] width 190 height 10
click at [119, 305] on div at bounding box center [261, 303] width 388 height 14
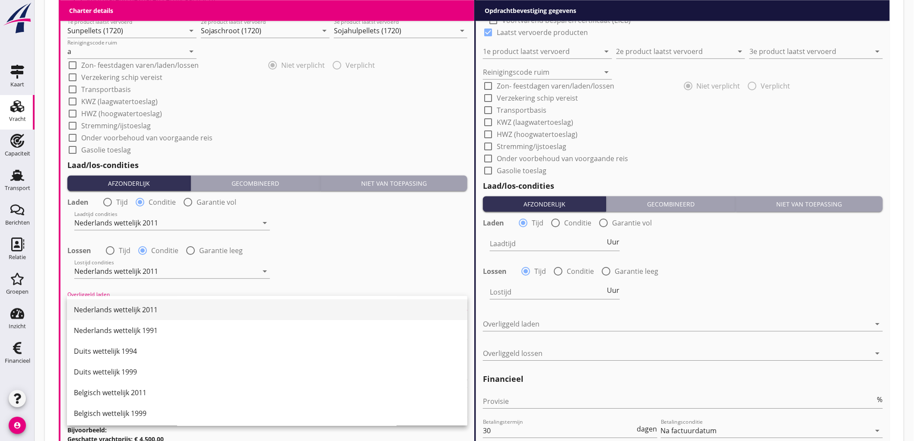
click at [114, 313] on div "Nederlands wettelijk 2011" at bounding box center [267, 310] width 387 height 10
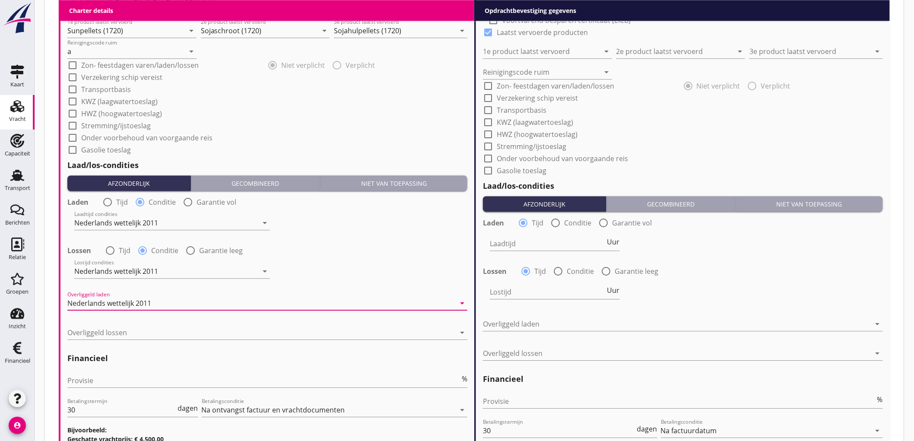
scroll to position [970, 0]
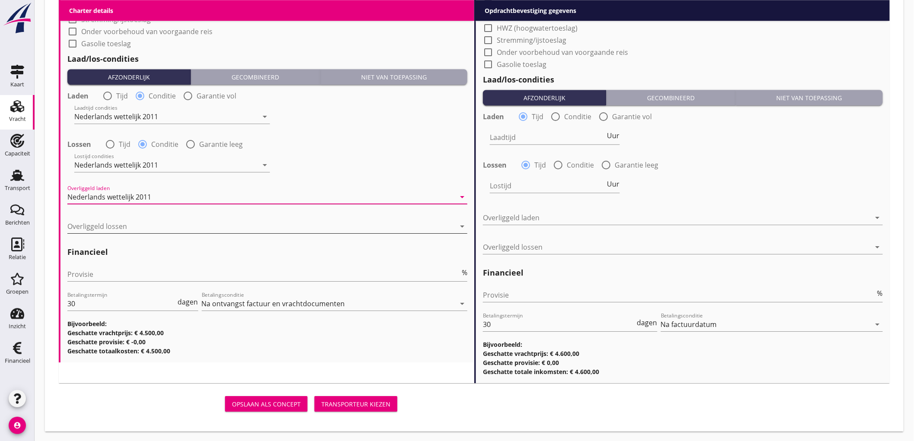
click at [95, 232] on div "Overliggeld lossen arrow_drop_down" at bounding box center [267, 226] width 400 height 14
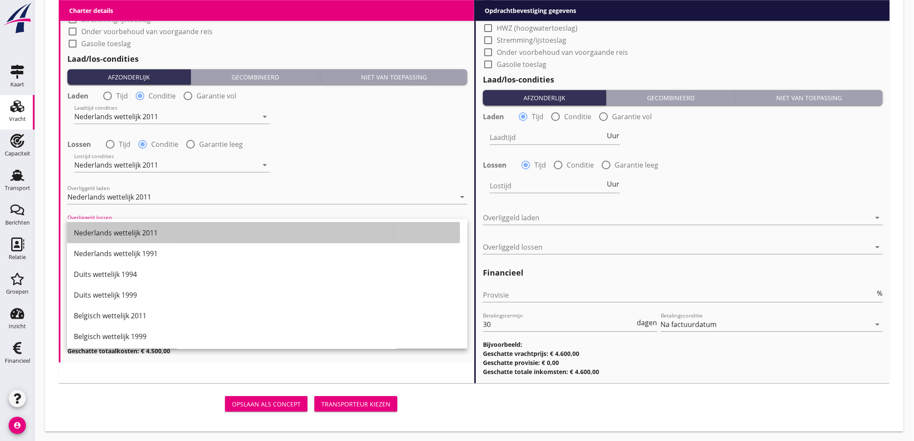
drag, startPoint x: 96, startPoint y: 232, endPoint x: 105, endPoint y: 248, distance: 18.2
click at [96, 232] on div "Nederlands wettelijk 2011" at bounding box center [267, 233] width 387 height 10
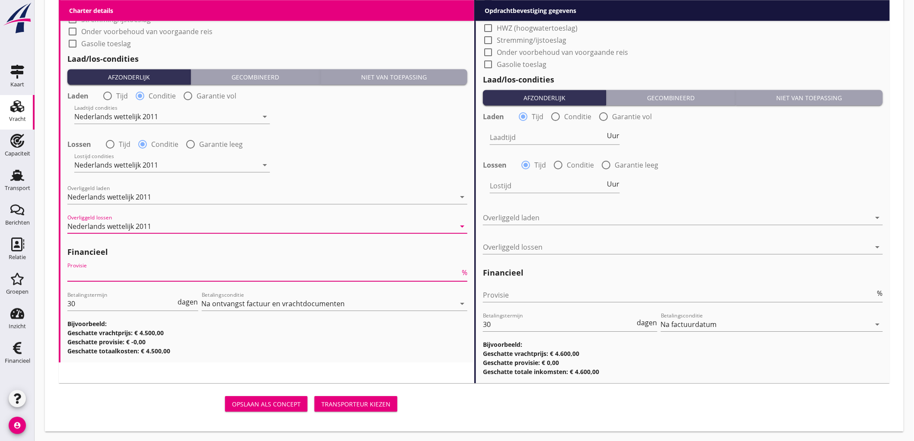
click at [103, 272] on input "Provisie" at bounding box center [263, 274] width 393 height 14
type input "5"
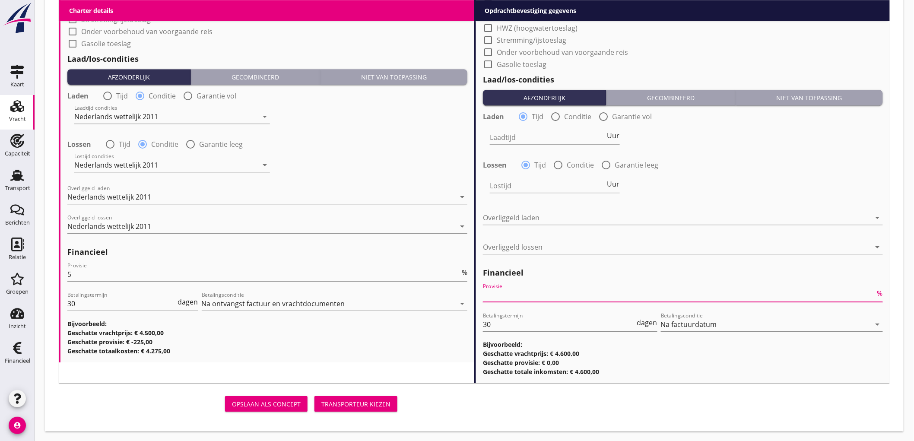
drag, startPoint x: 497, startPoint y: 293, endPoint x: 498, endPoint y: 299, distance: 5.7
click at [499, 293] on input "Provisie" at bounding box center [679, 295] width 393 height 14
type input "2"
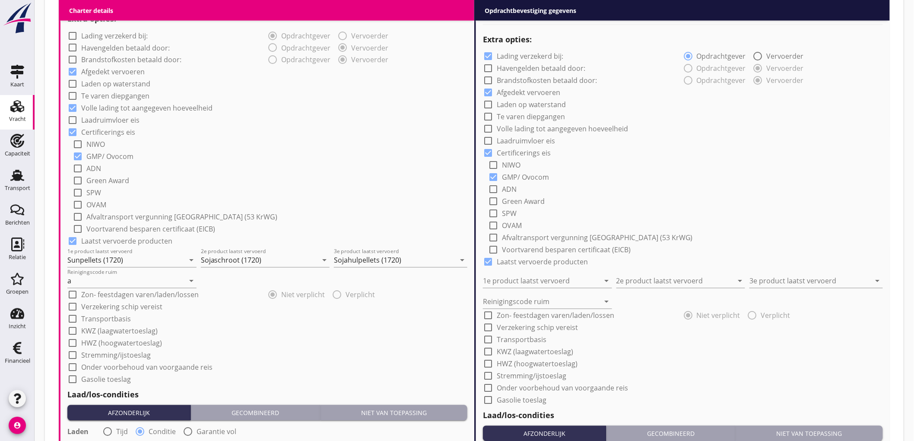
scroll to position [251, 0]
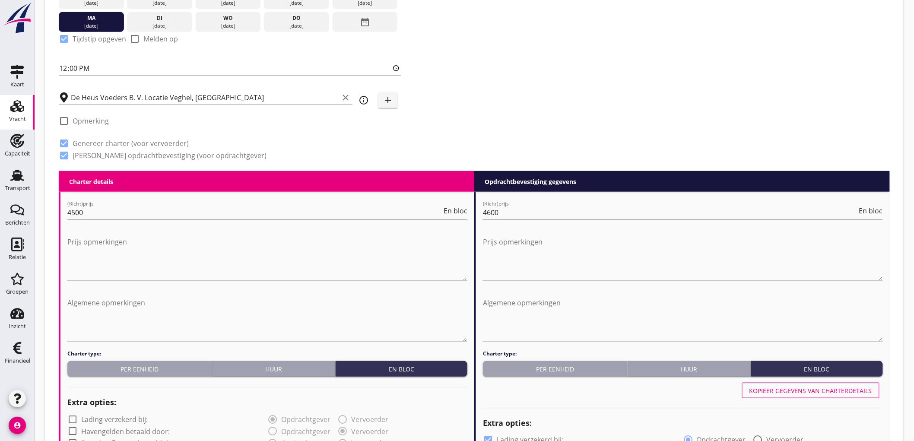
type input "2.5"
click at [811, 386] on div "Kopiëer gegevens van charterdetails" at bounding box center [811, 390] width 123 height 9
checkbox input "false"
checkbox input "true"
type input "Sunpellets (1720)"
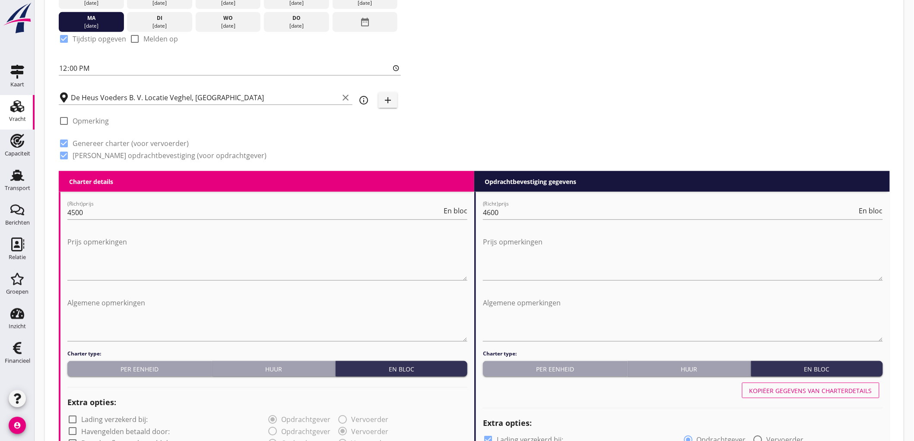
type input "Sojaschroot (1720)"
type input "Sojahulpellets (1720)"
type input "a"
radio input "false"
radio input "true"
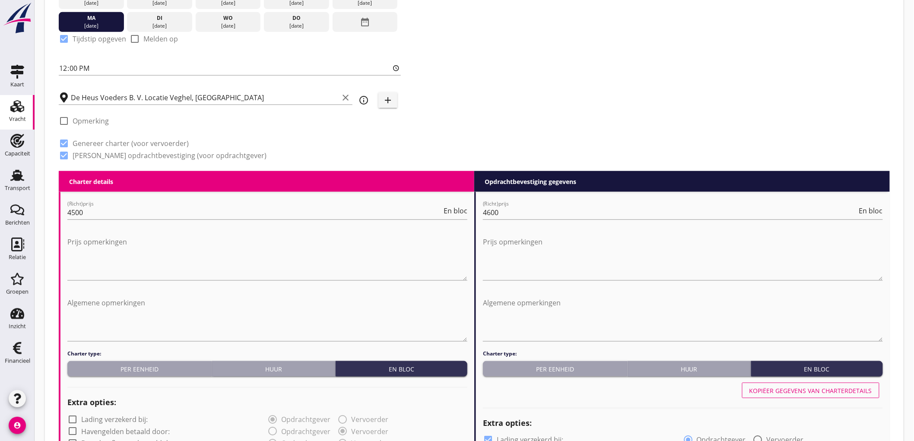
radio input "false"
radio input "true"
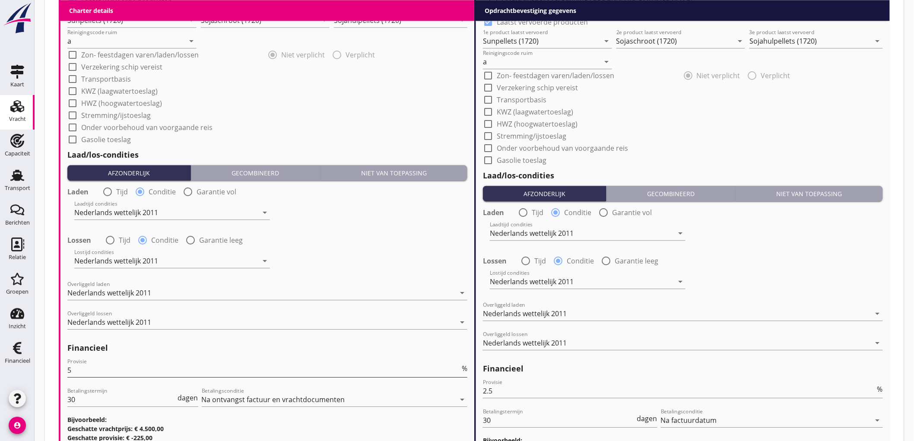
scroll to position [970, 0]
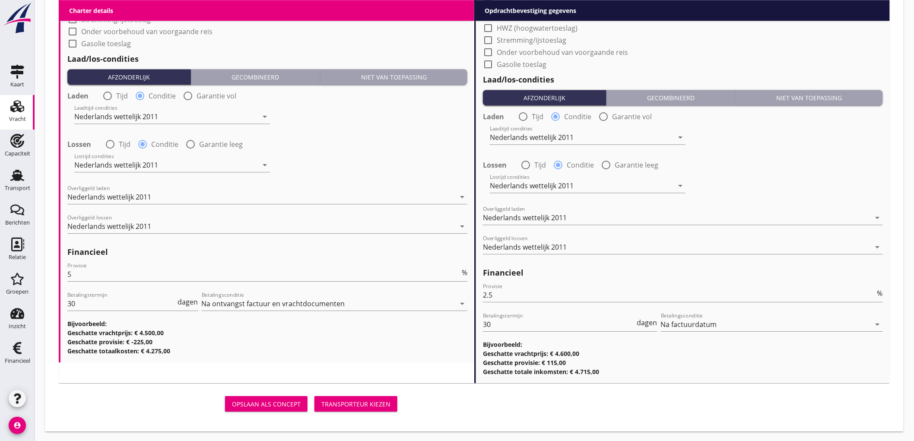
click at [373, 405] on div "Transporteur kiezen" at bounding box center [355, 404] width 69 height 9
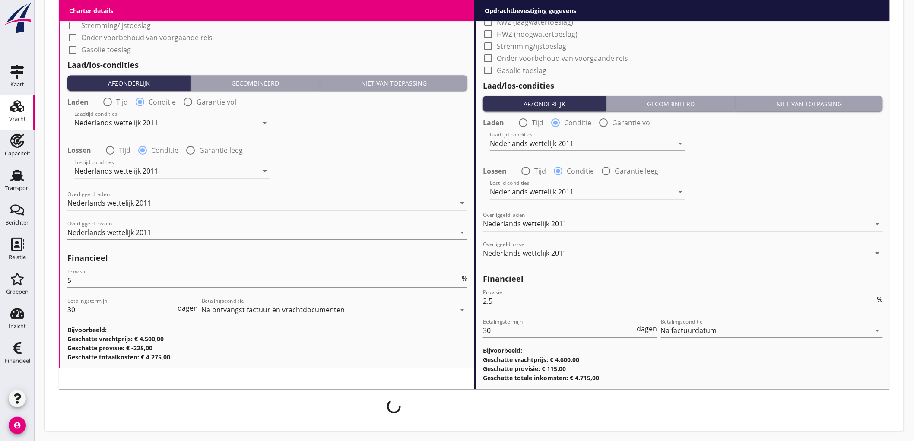
scroll to position [964, 0]
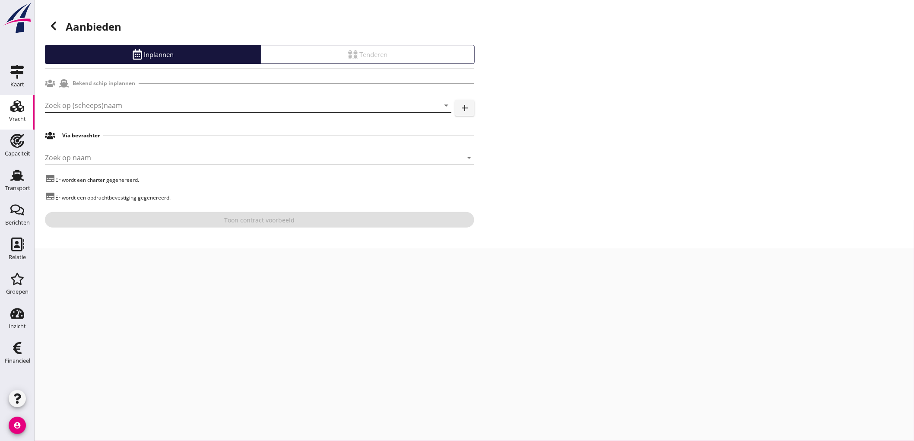
click at [101, 102] on input "Zoek op (scheeps)naam" at bounding box center [236, 105] width 382 height 14
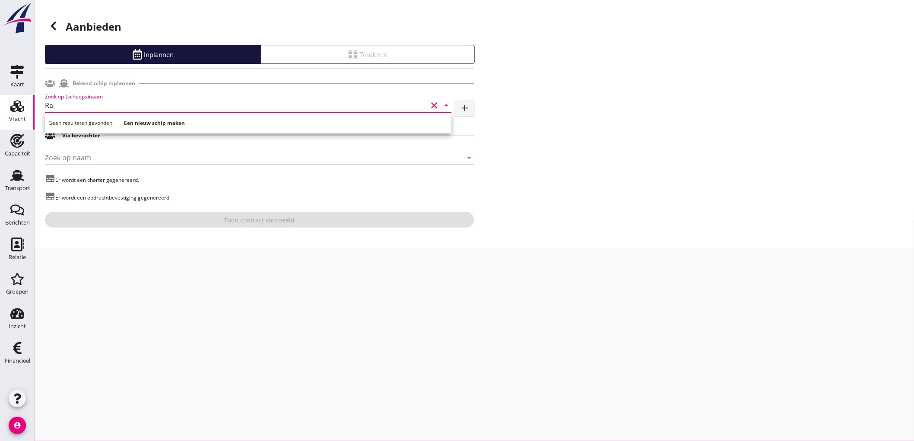
type input "R"
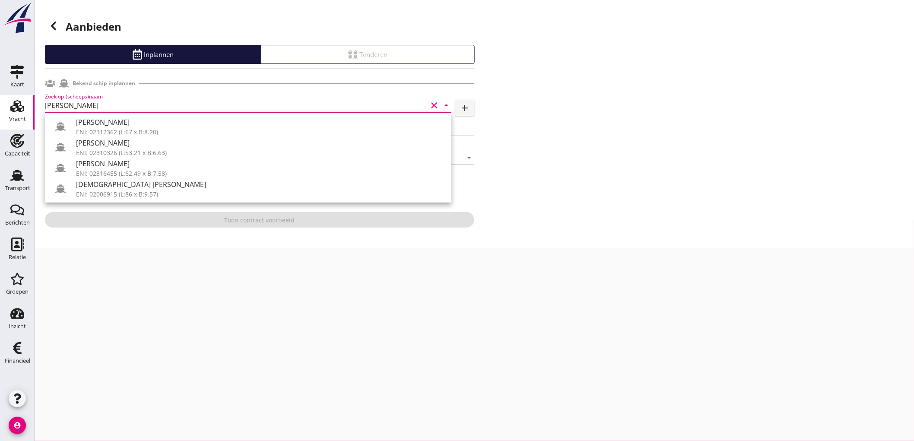
click at [186, 133] on div "ENI: 02312362 (L:67 x B:8.20)" at bounding box center [260, 131] width 368 height 9
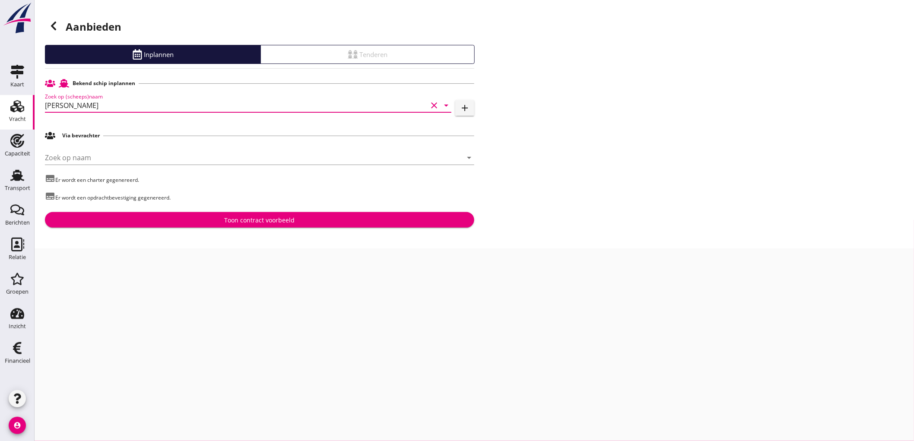
type input "[PERSON_NAME]"
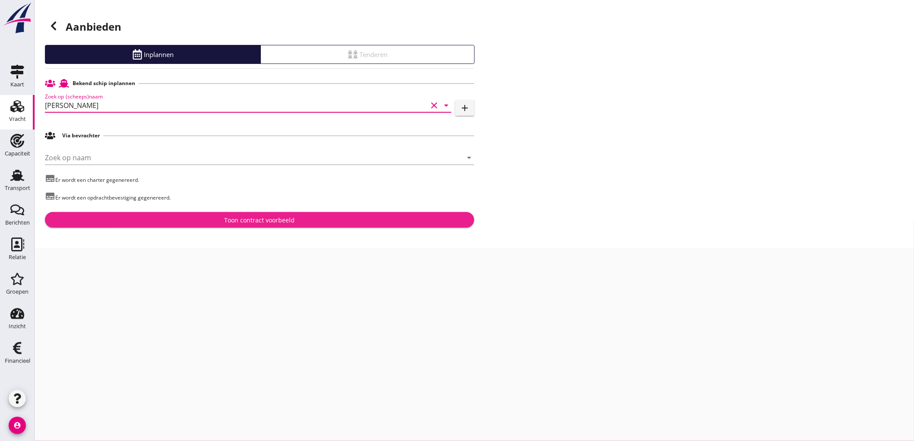
click at [205, 222] on div "Toon contract voorbeeld" at bounding box center [260, 220] width 416 height 9
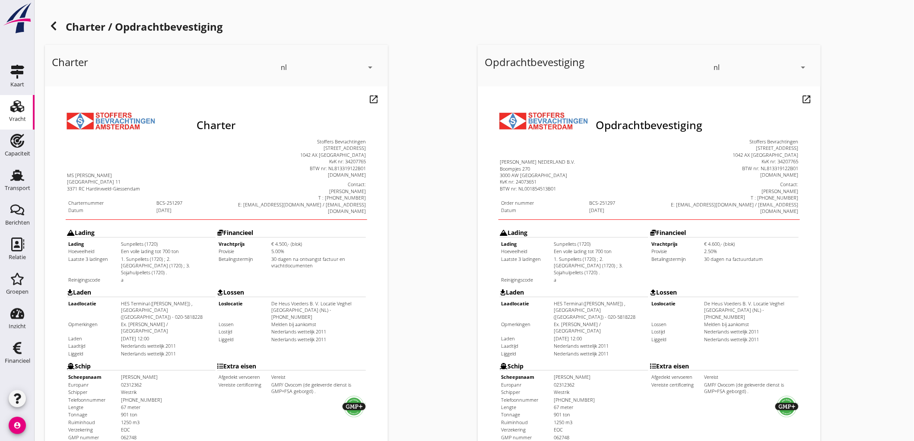
scroll to position [198, 0]
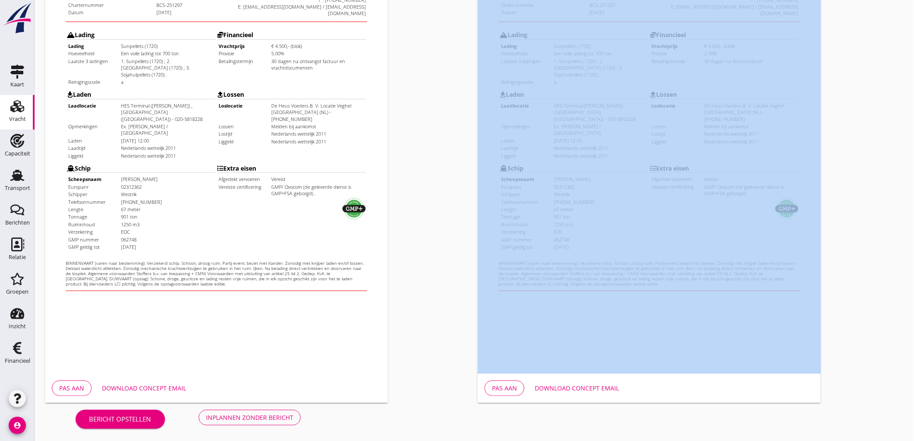
click at [249, 409] on div "Charter / Opdrachtbevestiging Charter nl arrow_drop_down open_in_new Pas aan Do…" at bounding box center [475, 122] width 880 height 640
click at [252, 413] on button "Inplannen zonder bericht" at bounding box center [250, 418] width 102 height 16
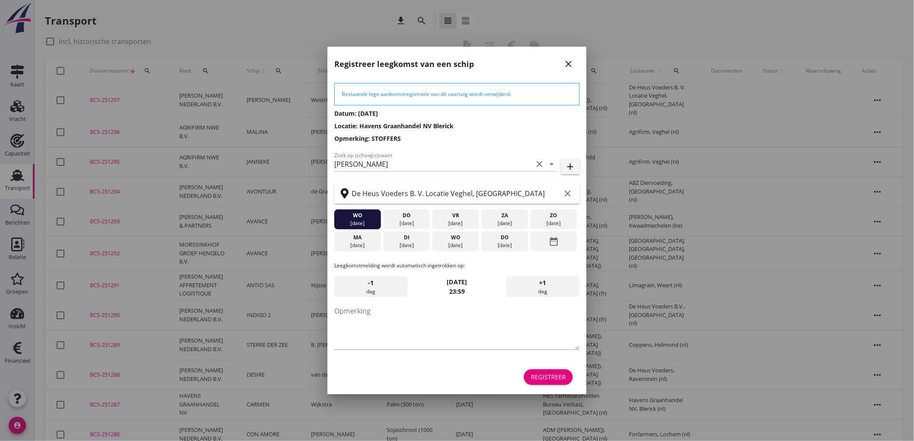
click at [445, 245] on div "[DATE]" at bounding box center [456, 245] width 42 height 8
click at [406, 337] on textarea "Opmerking" at bounding box center [456, 326] width 245 height 45
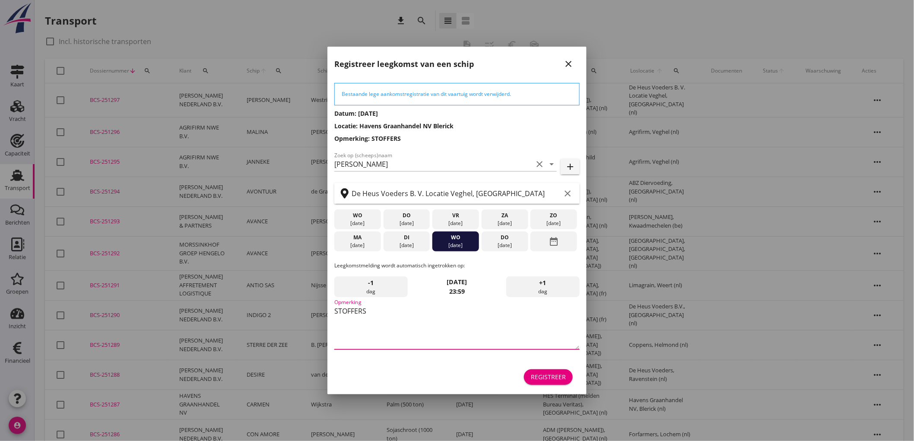
type textarea "STOFFERS"
click at [563, 381] on div "Registreer" at bounding box center [548, 376] width 35 height 9
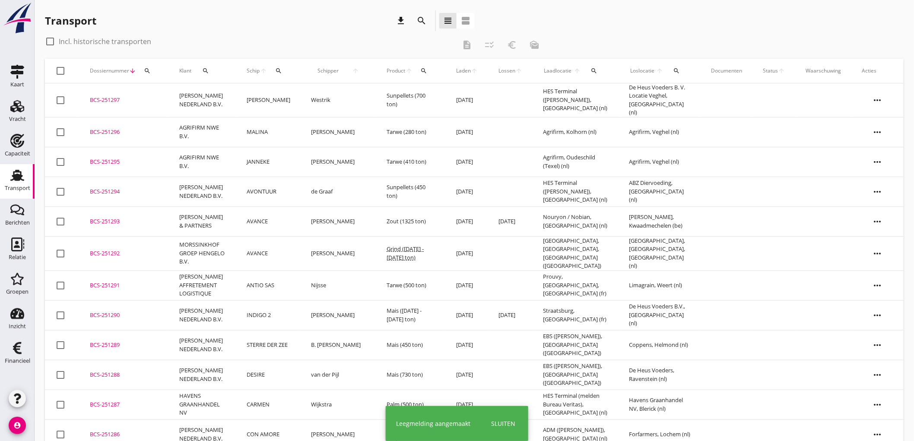
click at [247, 98] on td "[PERSON_NAME]" at bounding box center [268, 100] width 64 height 34
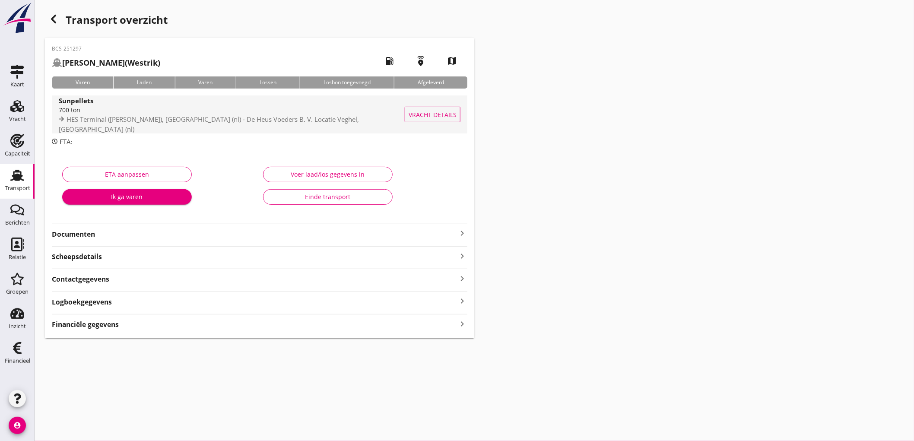
click at [195, 114] on div "700 ton" at bounding box center [234, 109] width 350 height 9
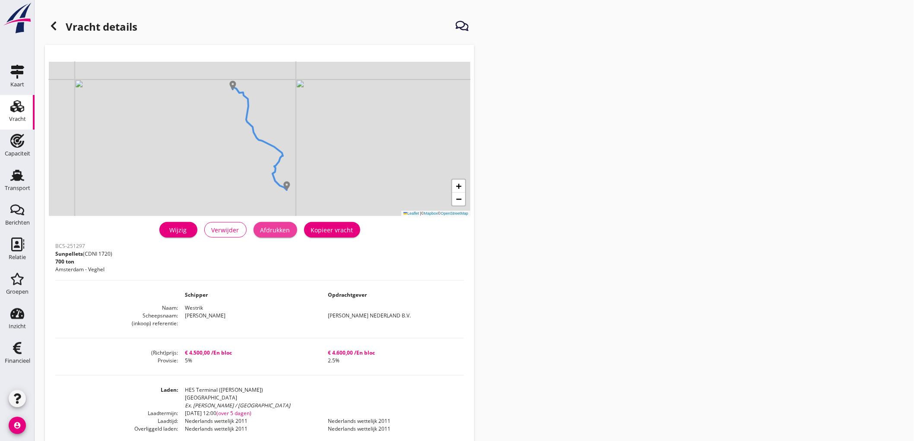
click at [280, 230] on div "Afdrukken" at bounding box center [275, 229] width 30 height 9
click at [49, 26] on icon at bounding box center [53, 26] width 10 height 10
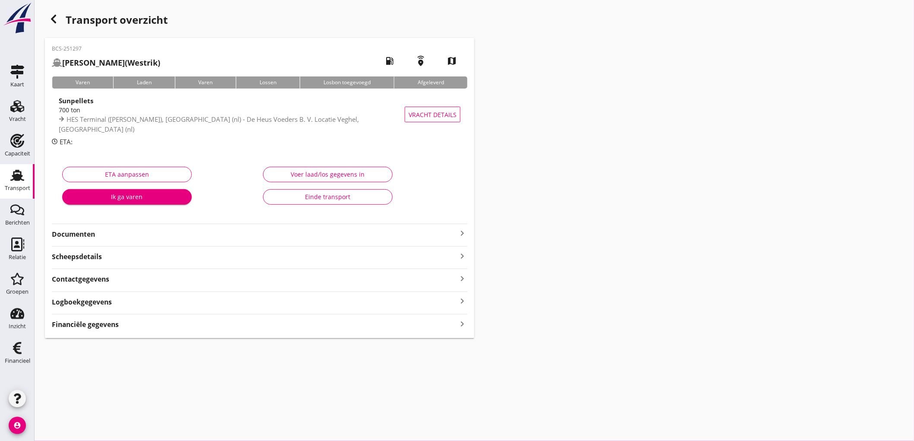
click at [83, 243] on div "BCS-251297 ANNA (Westrik) local_gas_station emergency_share map Varen Laden Var…" at bounding box center [259, 188] width 429 height 300
click at [87, 237] on strong "Documenten" at bounding box center [254, 234] width 405 height 10
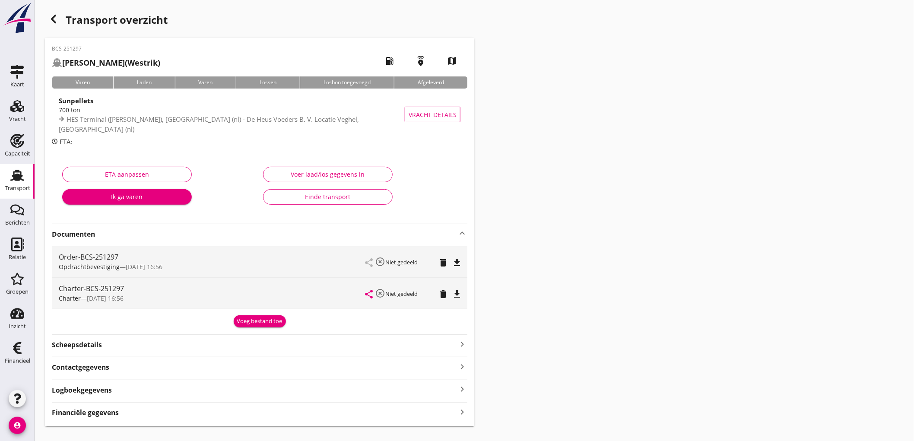
click at [460, 261] on icon "file_download" at bounding box center [457, 262] width 10 height 10
click at [464, 289] on div "Charter-BCS-251297 Charter — 20/08 16:56 share highlight_off Niet gedeeld delet…" at bounding box center [260, 293] width 416 height 31
click at [462, 290] on icon "file_download" at bounding box center [457, 294] width 10 height 10
click at [183, 407] on div "Financiële gegevens keyboard_arrow_right" at bounding box center [260, 412] width 416 height 12
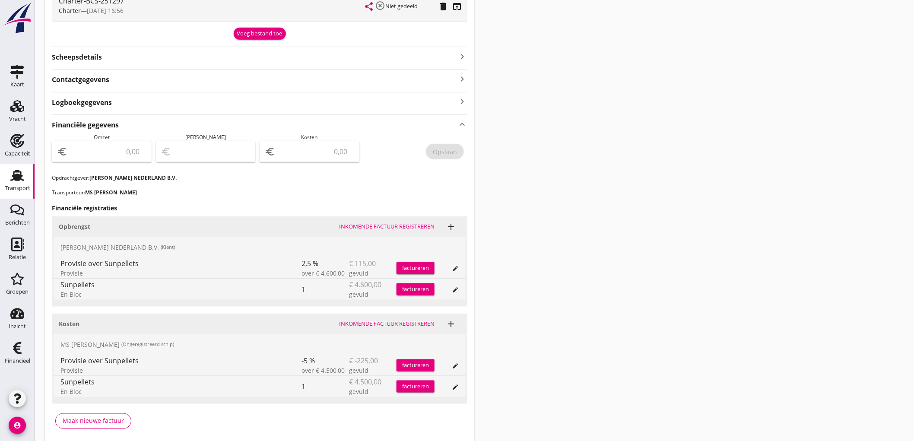
click at [137, 153] on input "number" at bounding box center [107, 152] width 77 height 14
type input "4485"
type input "4483.00"
type input "2"
type input "4462.00"
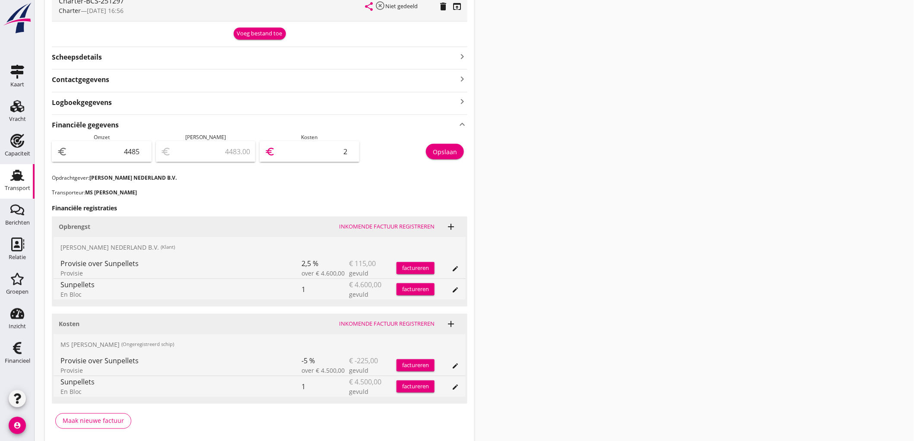
type input "23"
type input "4483.00"
type input "2"
type input "4463.00"
type input "22"
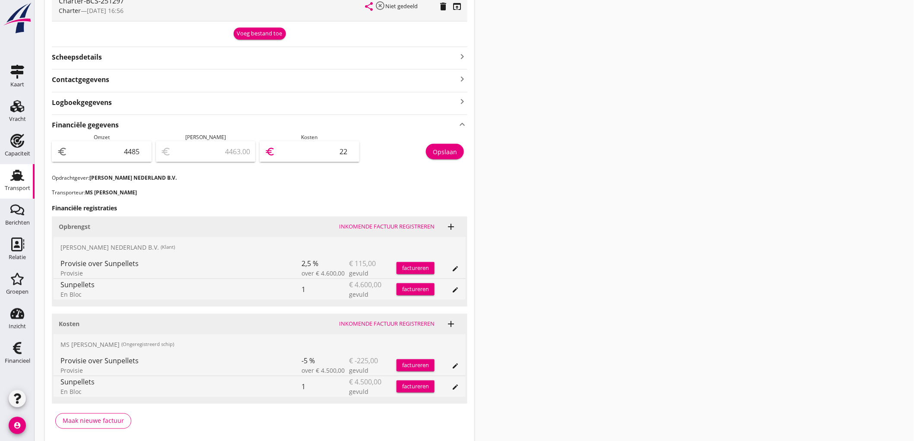
type input "4483.00"
type input "2"
type input "4481.00"
type input "4"
type input "4443.00"
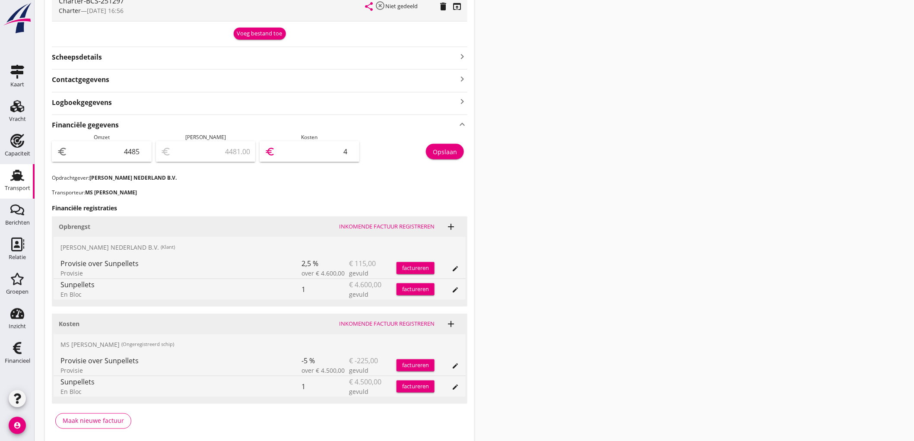
type input "42"
type input "4058.00"
type input "427"
type input "210.00"
type input "4275"
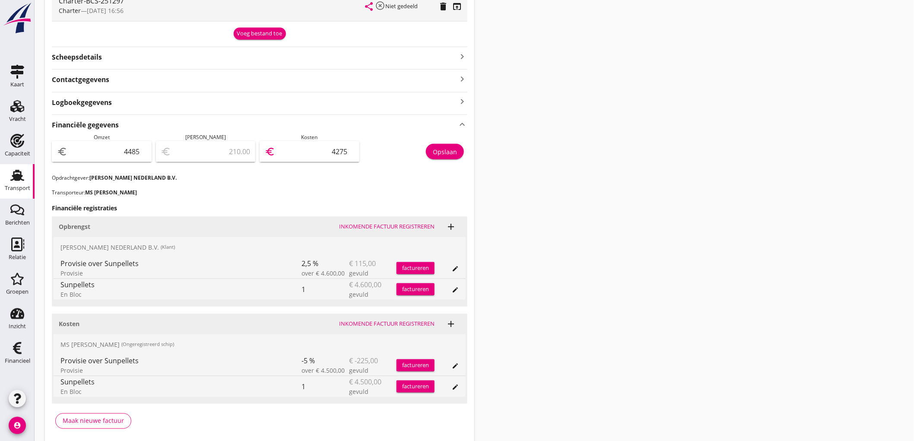
click at [450, 152] on div "Opslaan" at bounding box center [445, 151] width 24 height 9
click at [13, 178] on use at bounding box center [17, 175] width 14 height 11
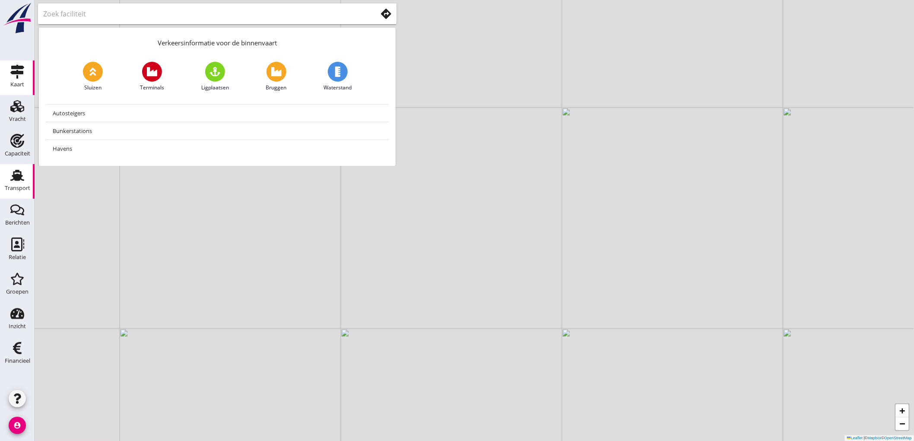
click at [29, 184] on div "Transport" at bounding box center [17, 188] width 25 height 12
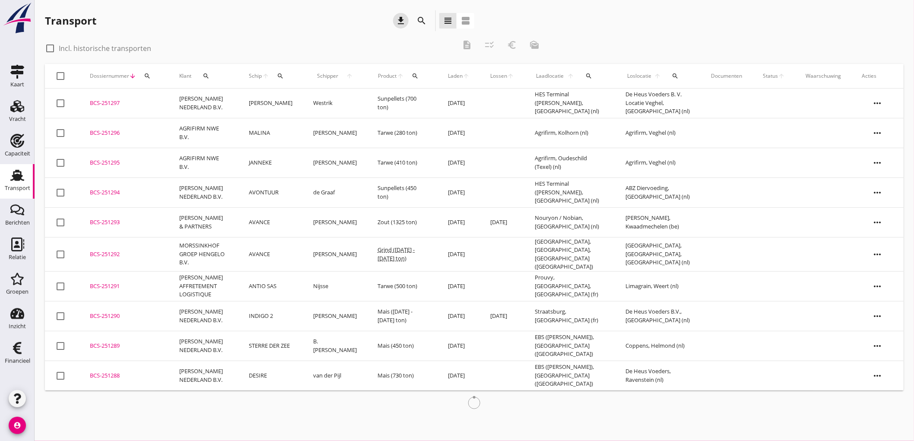
click at [404, 22] on icon "download" at bounding box center [401, 21] width 10 height 10
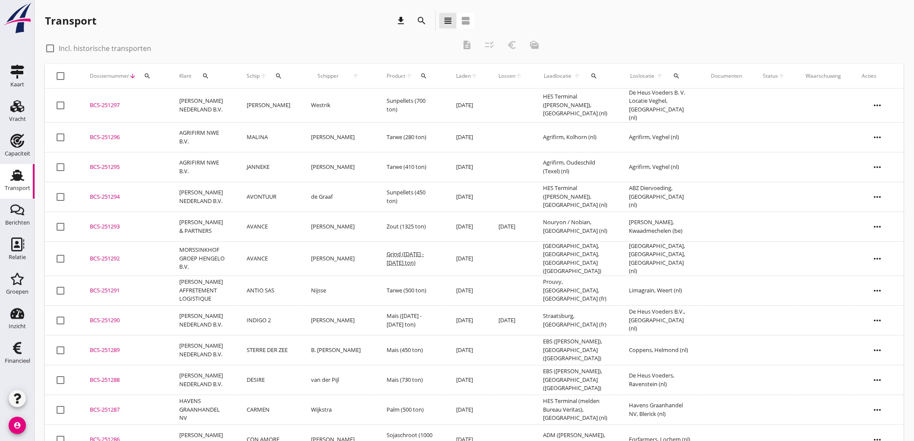
click at [291, 186] on td "AVONTUUR" at bounding box center [268, 197] width 64 height 30
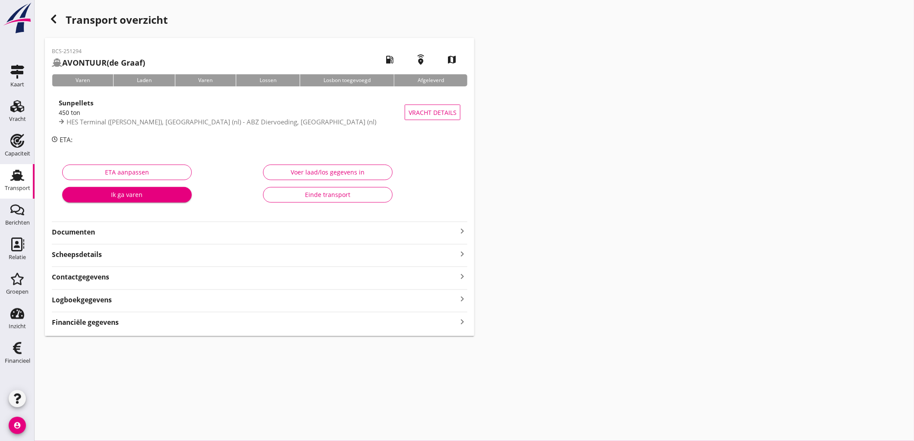
click at [105, 327] on strong "Financiële gegevens" at bounding box center [85, 323] width 67 height 10
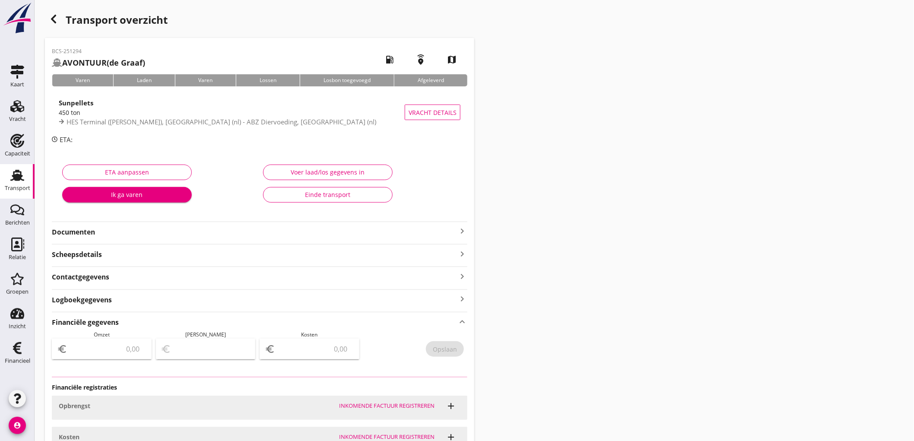
type input "3948.75"
type input "208.13"
type input "3740.62"
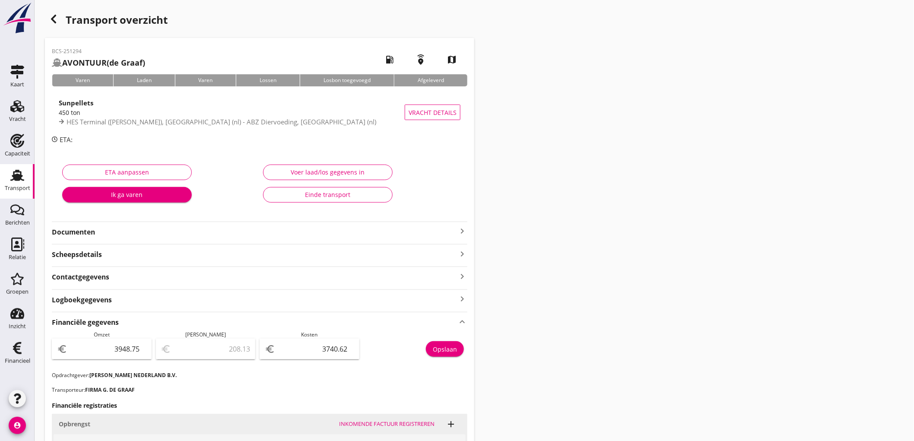
click at [31, 179] on link "Transport Transport" at bounding box center [17, 181] width 35 height 35
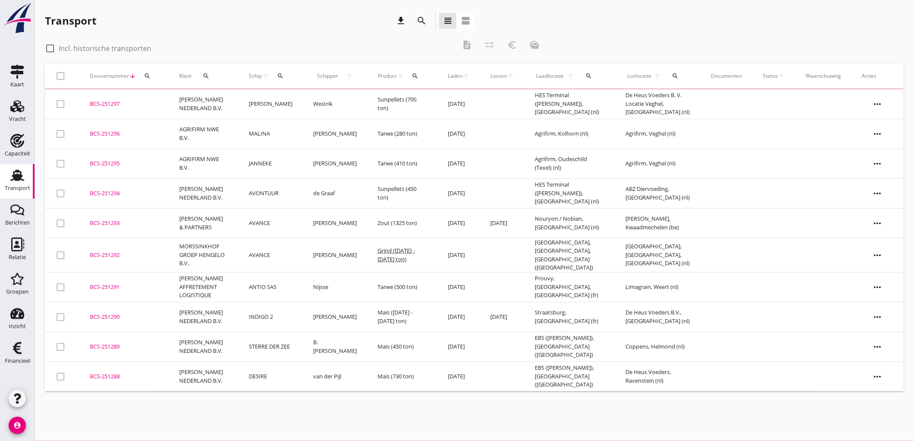
click at [286, 162] on td "JANNEKE" at bounding box center [270, 164] width 64 height 30
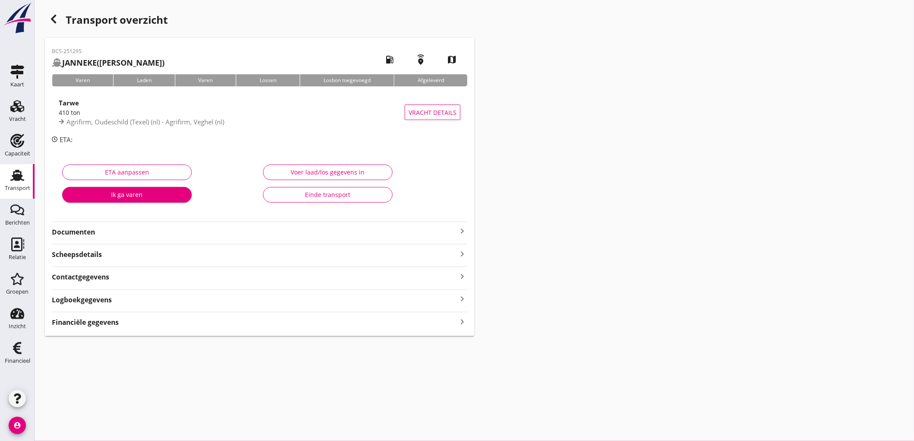
click at [86, 250] on strong "Scheepsdetails" at bounding box center [77, 255] width 50 height 10
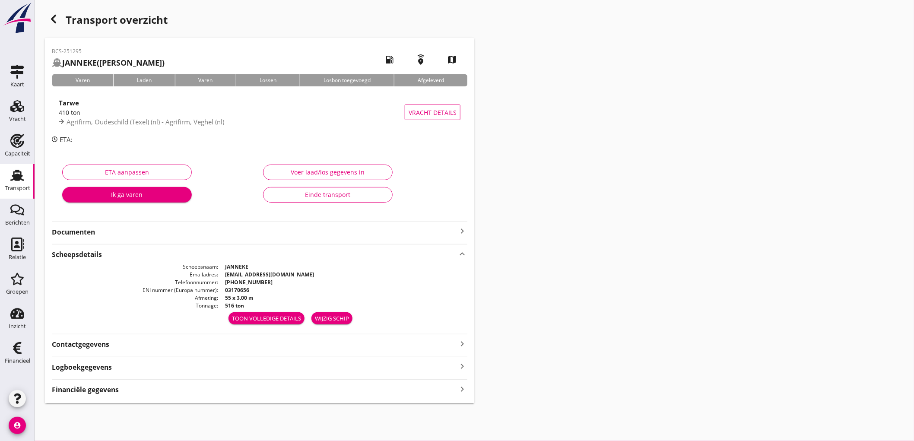
click at [107, 401] on div "BCS-251295 JANNEKE ([PERSON_NAME]) local_gas_station emergency_share map Varen …" at bounding box center [259, 220] width 429 height 365
click at [110, 394] on strong "Financiële gegevens" at bounding box center [85, 390] width 67 height 10
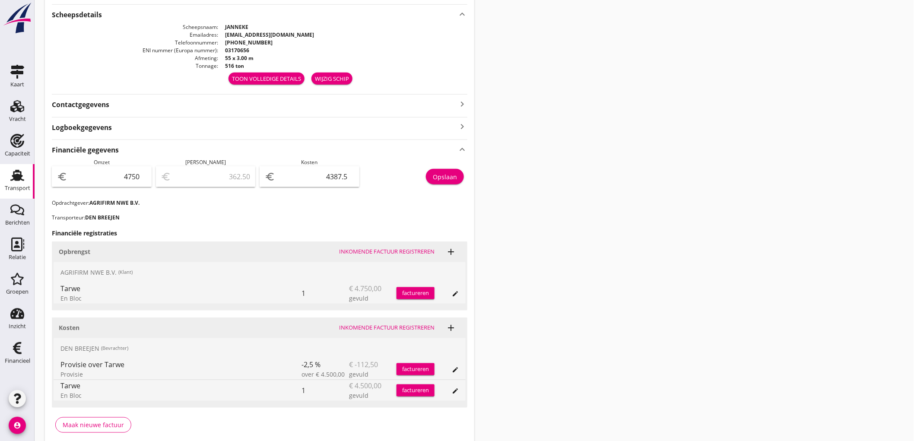
click at [7, 179] on div "Transport" at bounding box center [17, 175] width 21 height 14
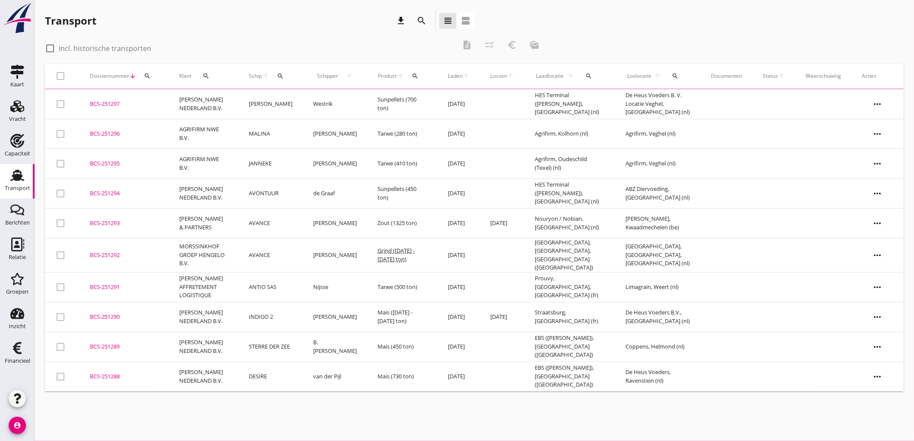
click at [218, 143] on td "AGRIFIRM NWE B.V." at bounding box center [204, 134] width 70 height 30
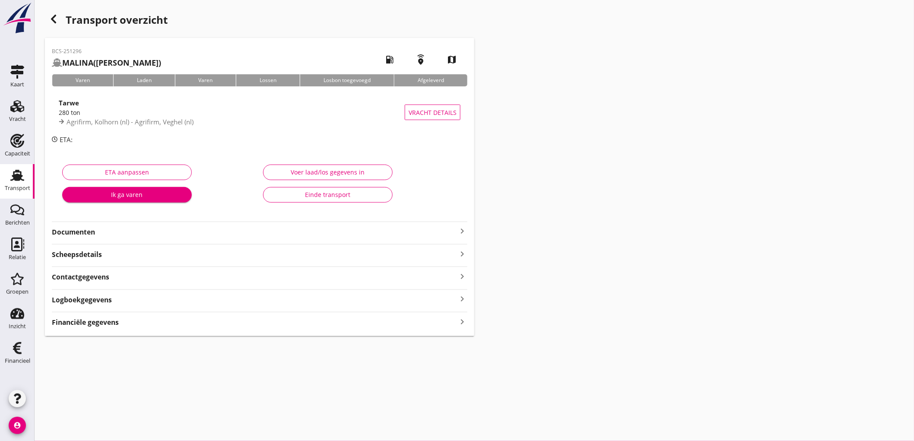
click at [348, 329] on div "BCS-251296 MALINA ([PERSON_NAME]) local_gas_station emergency_share map Varen L…" at bounding box center [259, 187] width 429 height 298
click at [351, 326] on div "Financiële gegevens keyboard_arrow_right" at bounding box center [260, 322] width 416 height 12
